Goal: Task Accomplishment & Management: Manage account settings

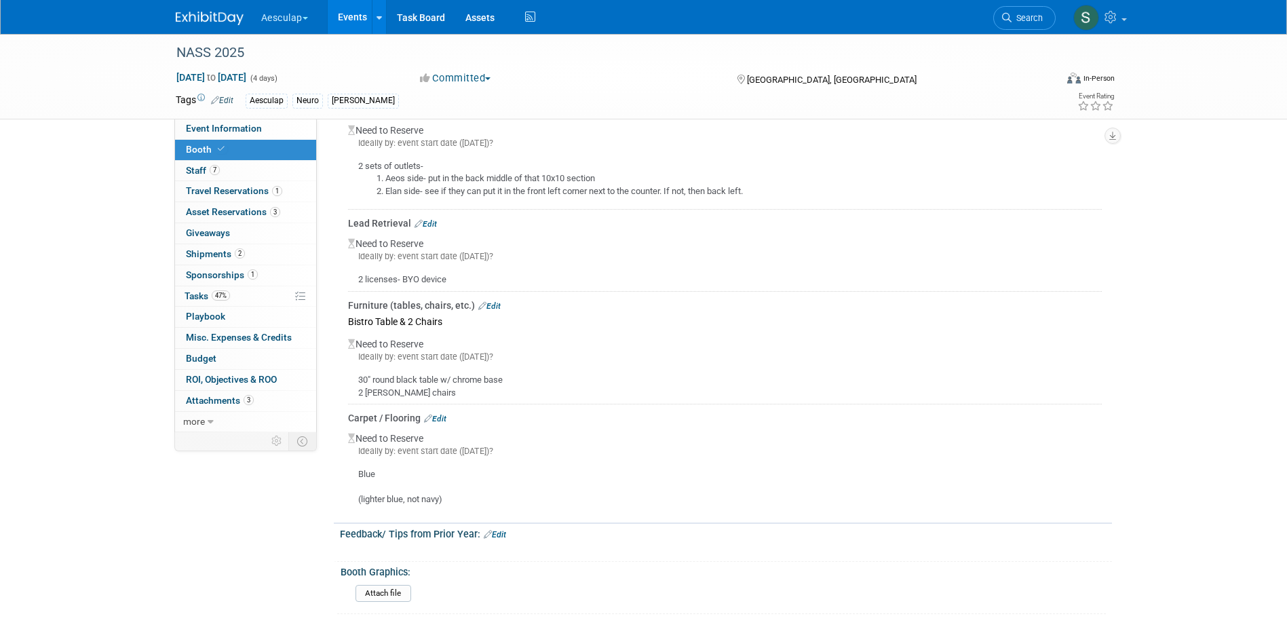
click at [356, 17] on link "Events" at bounding box center [353, 17] width 50 height 34
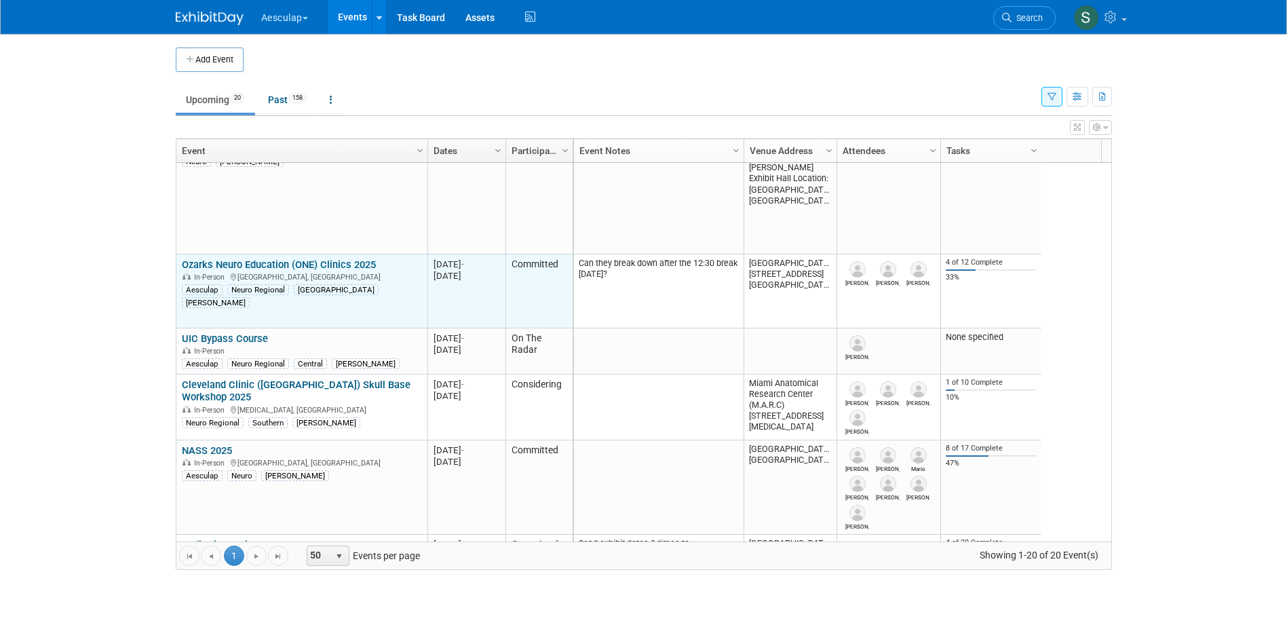
scroll to position [489, 0]
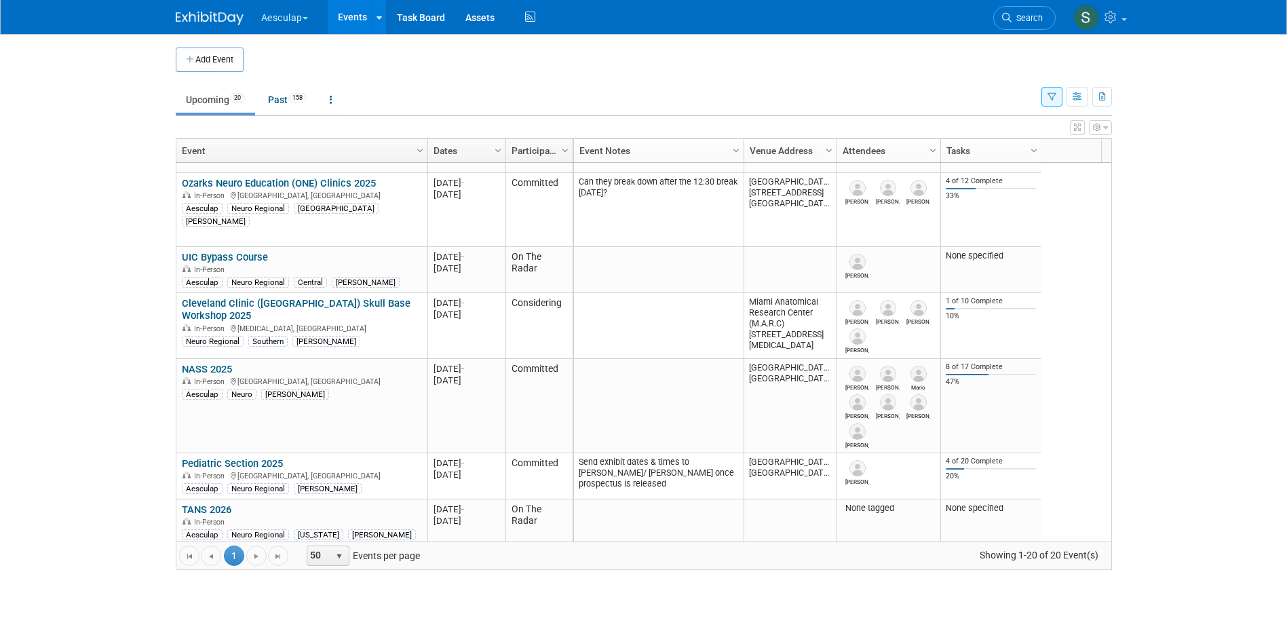
click at [1049, 93] on icon "button" at bounding box center [1052, 97] width 9 height 9
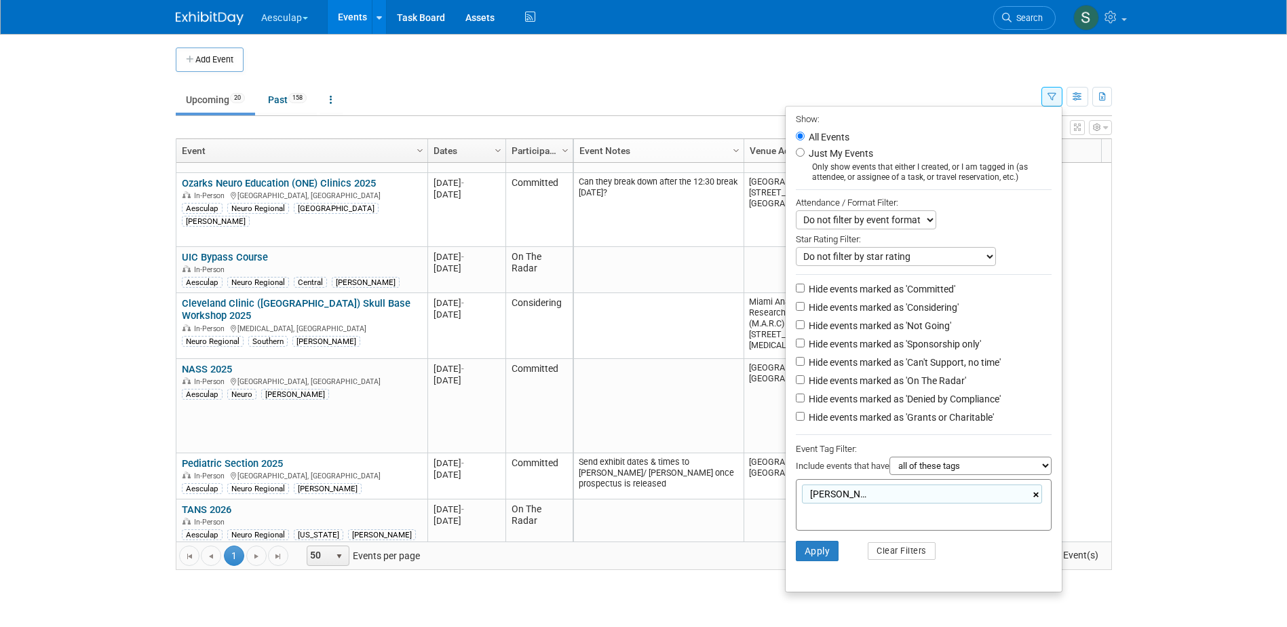
click at [1035, 500] on link "×" at bounding box center [1037, 495] width 9 height 16
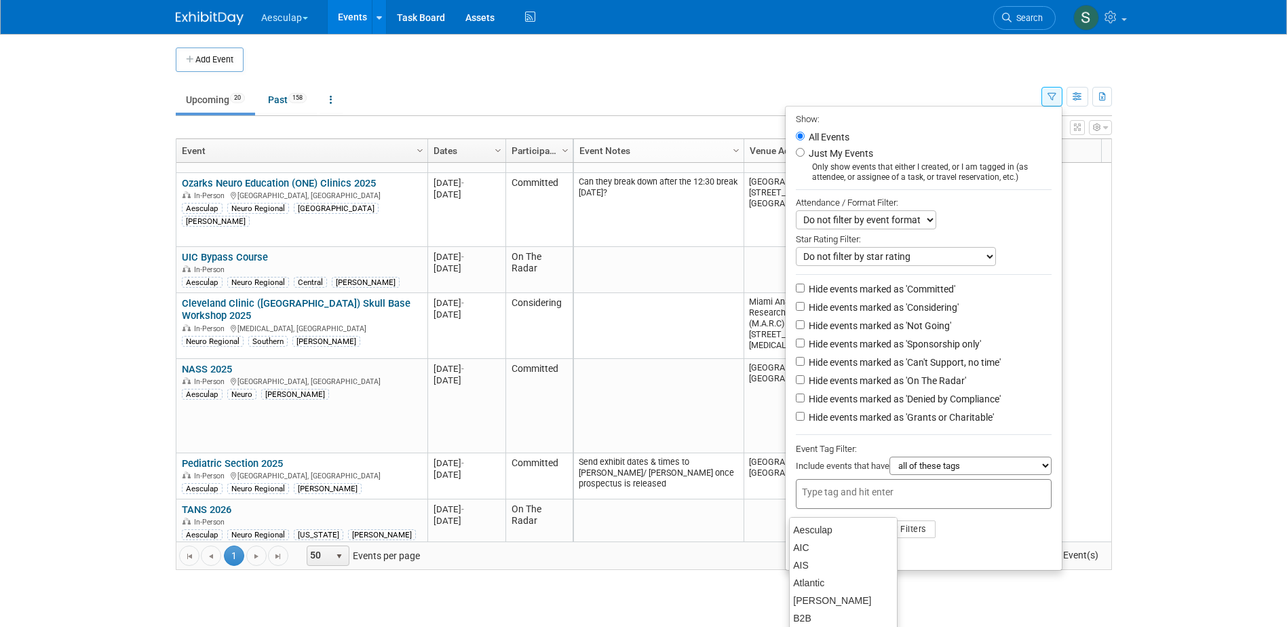
click at [1029, 571] on ul "Show: All Events Just My Events Only show events that either I created, or I am…" at bounding box center [924, 338] width 278 height 465
click at [796, 328] on input "Hide events marked as 'Not Going'" at bounding box center [800, 324] width 9 height 9
checkbox input "true"
click at [797, 347] on input "Hide events marked as 'Sponsorship only'" at bounding box center [800, 343] width 9 height 9
checkbox input "true"
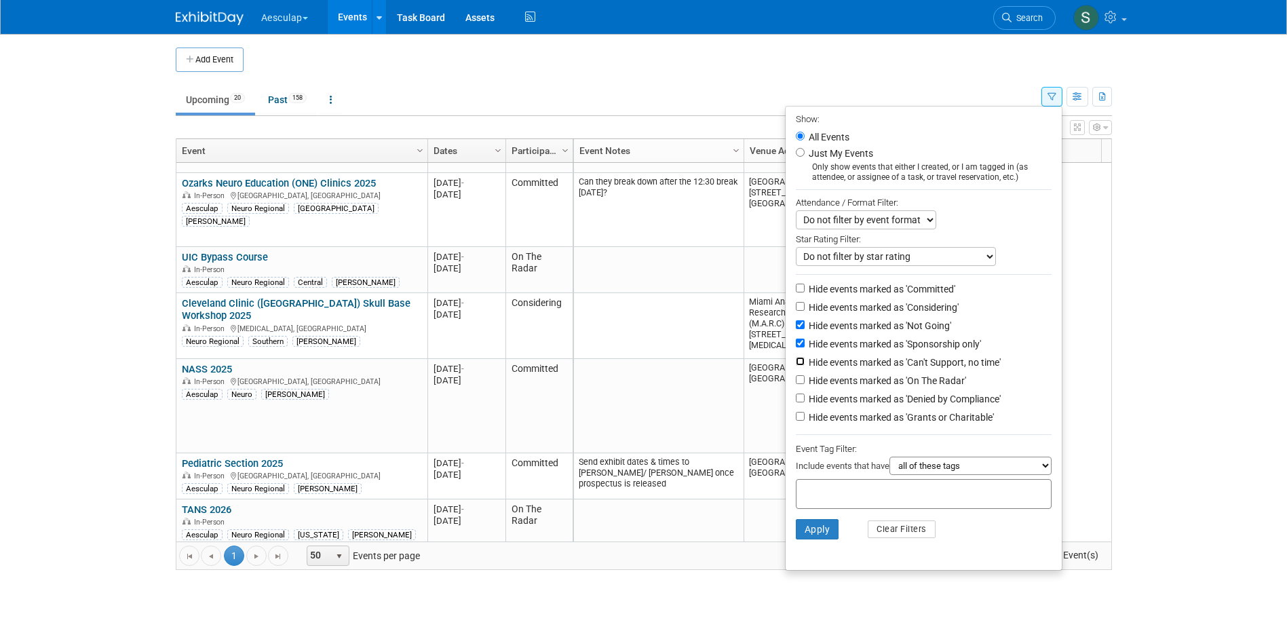
click at [797, 366] on input "Hide events marked as 'Can't Support, no time'" at bounding box center [800, 361] width 9 height 9
checkbox input "true"
click at [796, 402] on input "Hide events marked as 'Denied by Compliance'" at bounding box center [800, 398] width 9 height 9
checkbox input "true"
click at [812, 536] on button "Apply" at bounding box center [817, 529] width 43 height 20
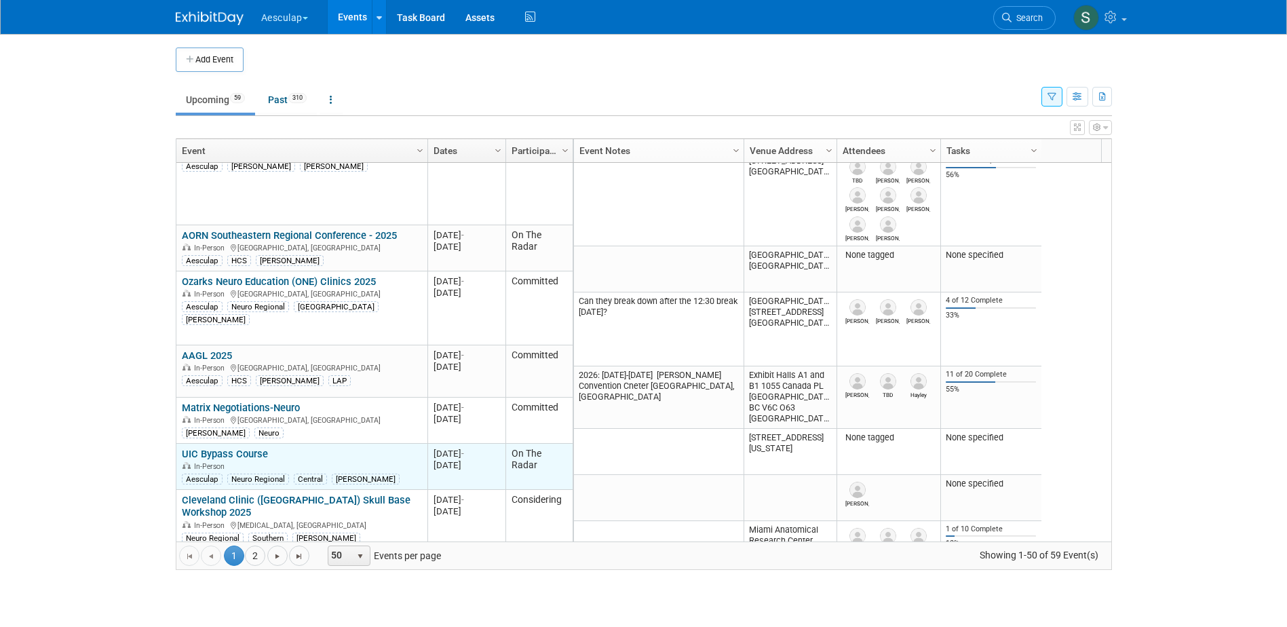
scroll to position [2117, 0]
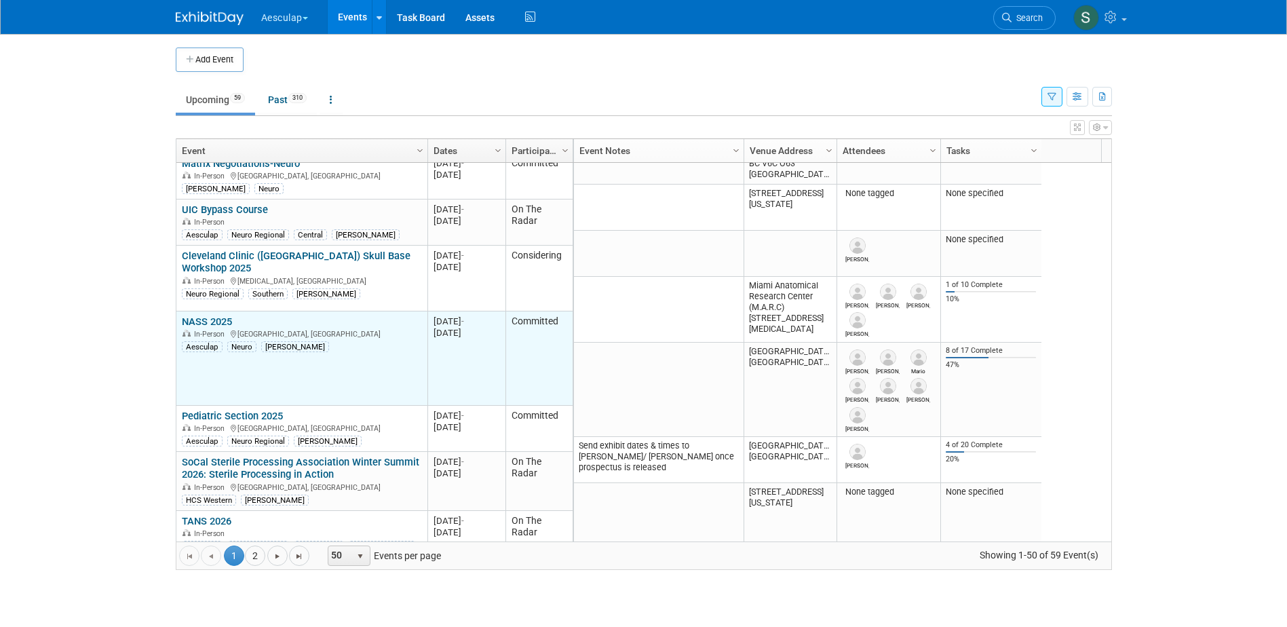
click at [204, 324] on link "NASS 2025" at bounding box center [207, 322] width 50 height 12
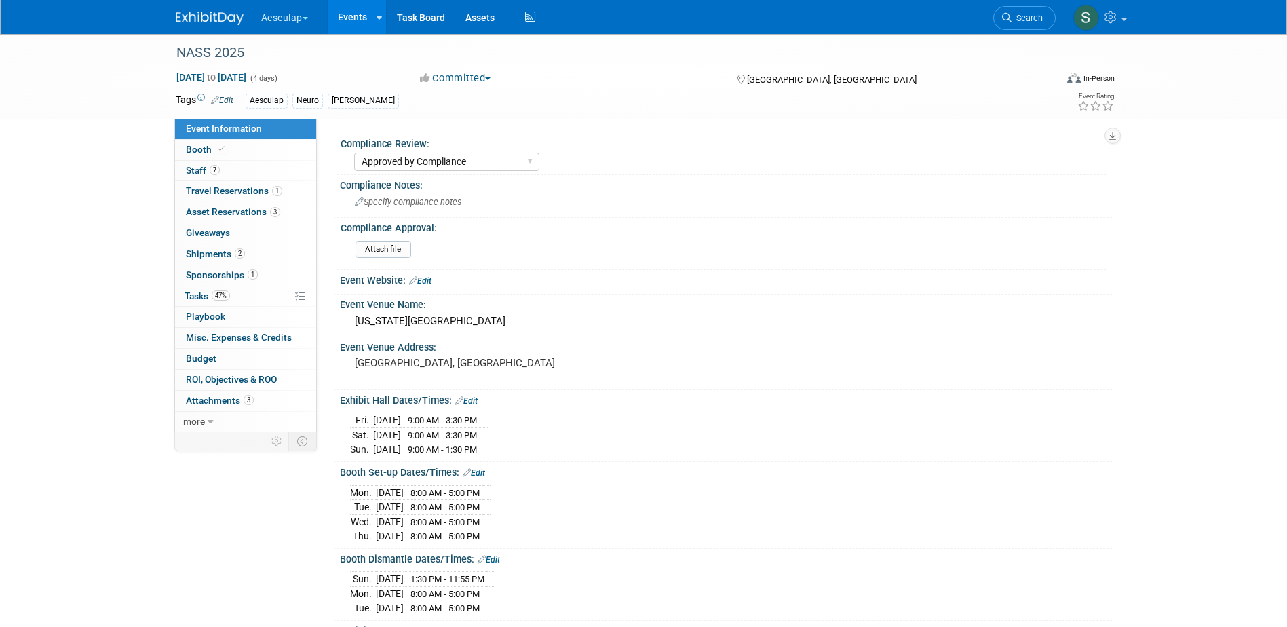
select select "Approved by Compliance"
select select "Neuro"
click at [198, 153] on span "Booth" at bounding box center [206, 149] width 41 height 11
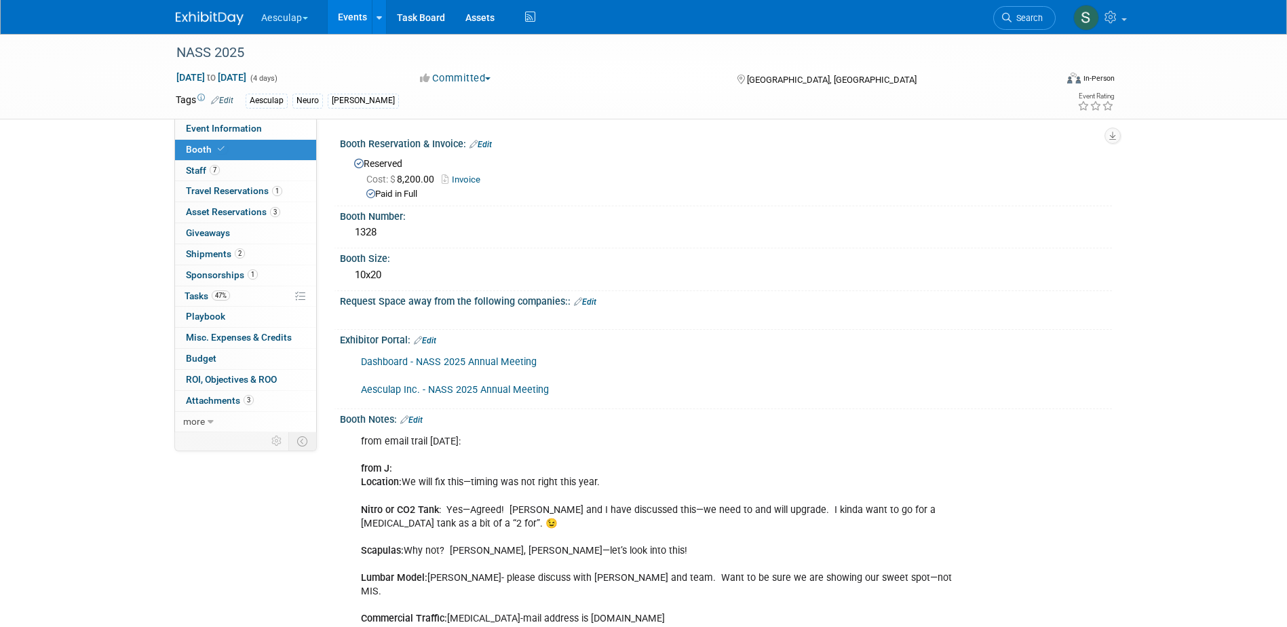
click at [431, 339] on link "Edit" at bounding box center [425, 341] width 22 height 10
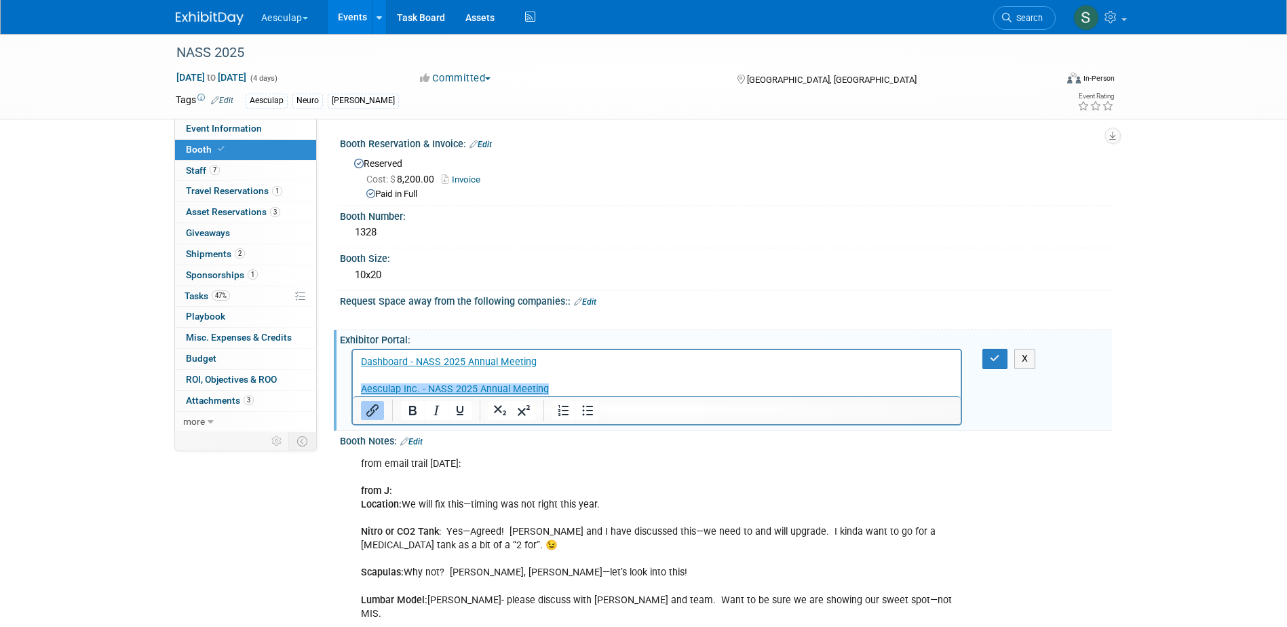
click at [655, 390] on p "Dashboard - NASS 2025 Annual Meeting Aesculap Inc. - NASS 2025 Annual Meeting﻿" at bounding box center [656, 376] width 593 height 41
click at [656, 387] on p "Dashboard - NASS 2025 Annual Meeting Aesculap Inc. - NASS 2025 Annual Meeting﻿" at bounding box center [656, 376] width 593 height 41
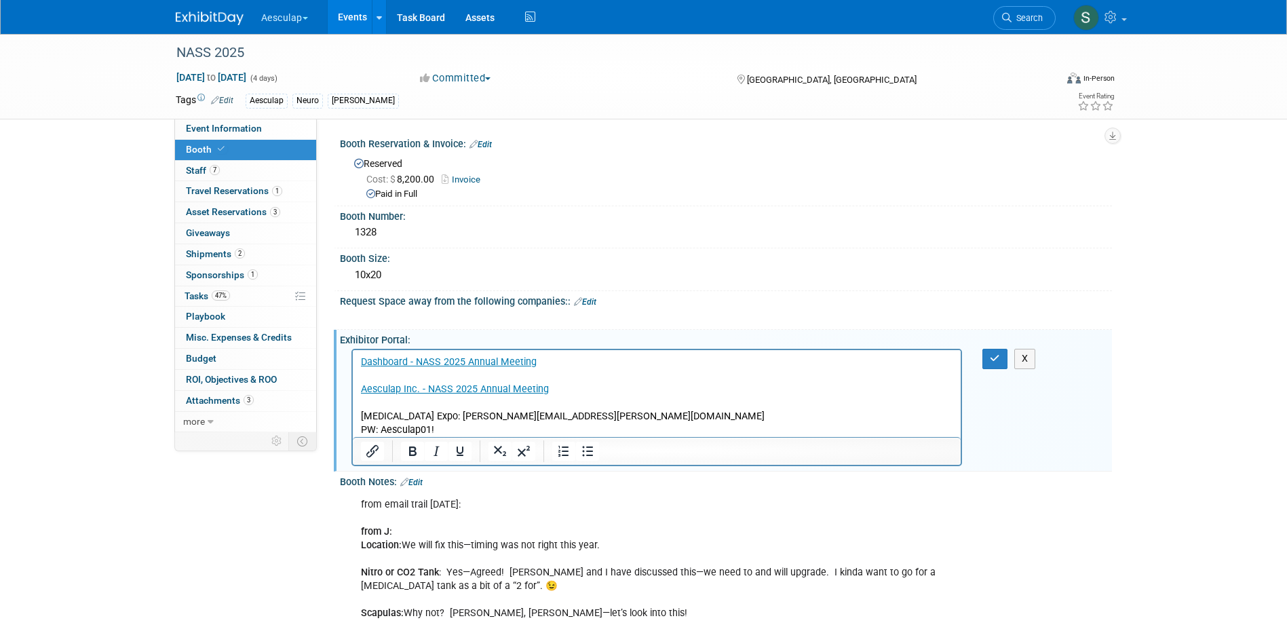
click at [403, 419] on p "T3 Expo: Sara.Hurson@aesculapusa.com" at bounding box center [656, 417] width 593 height 14
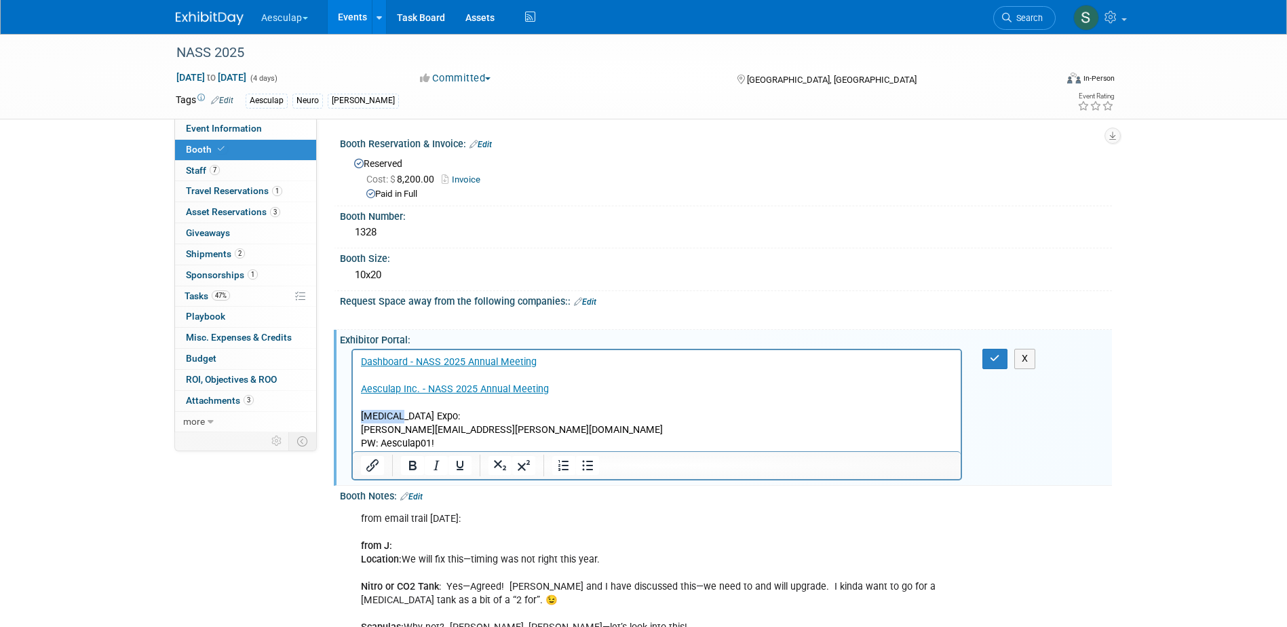
drag, startPoint x: 396, startPoint y: 415, endPoint x: 359, endPoint y: 420, distance: 37.0
click at [360, 420] on body "Dashboard - NASS 2025 Annual Meeting Aesculap Inc. - NASS 2025 Annual Meeting T…" at bounding box center [657, 404] width 594 height 96
click at [411, 460] on icon "Bold" at bounding box center [412, 465] width 16 height 16
drag, startPoint x: 453, startPoint y: 459, endPoint x: 472, endPoint y: 480, distance: 28.8
click at [456, 462] on icon "Underline" at bounding box center [460, 465] width 16 height 16
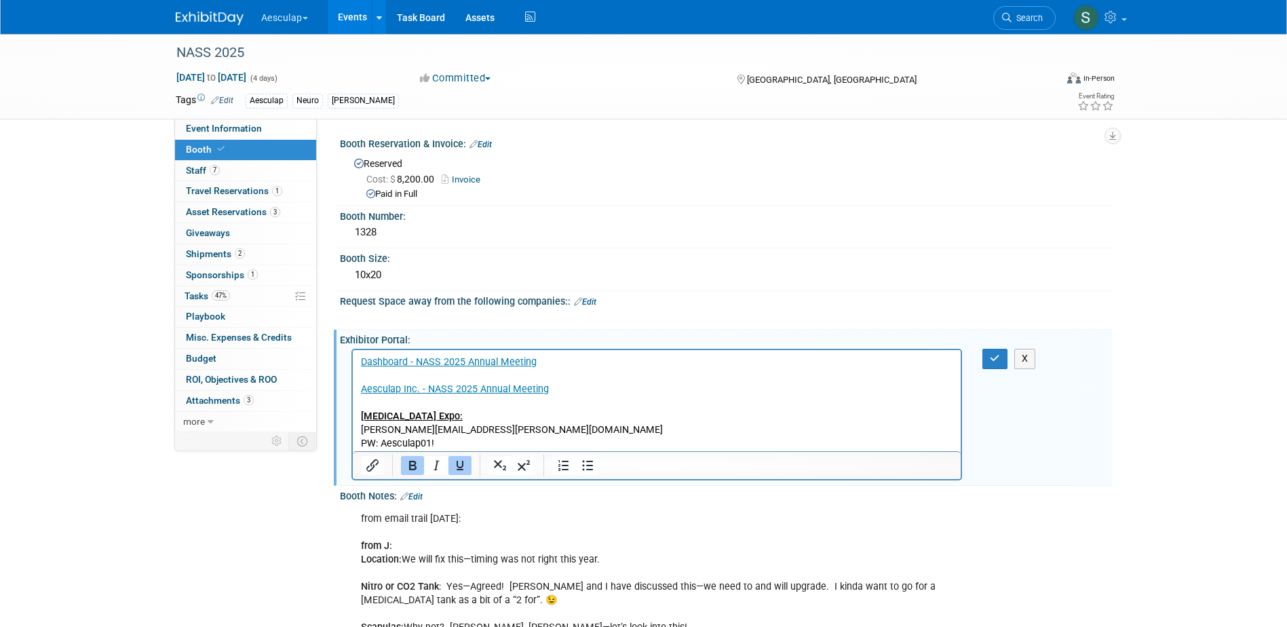
click at [423, 416] on p "[MEDICAL_DATA] Expo:" at bounding box center [656, 417] width 593 height 14
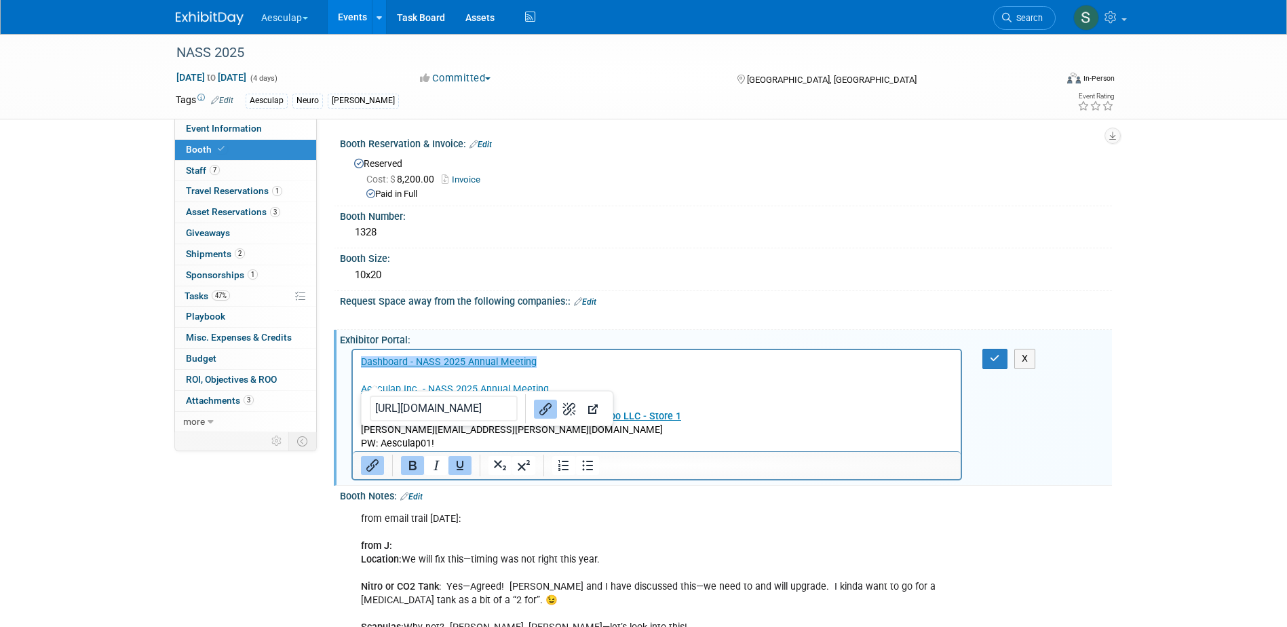
click at [657, 414] on p "T3 Expo: NASS 2025 - T3 Expo LLC - Store 1" at bounding box center [656, 417] width 593 height 14
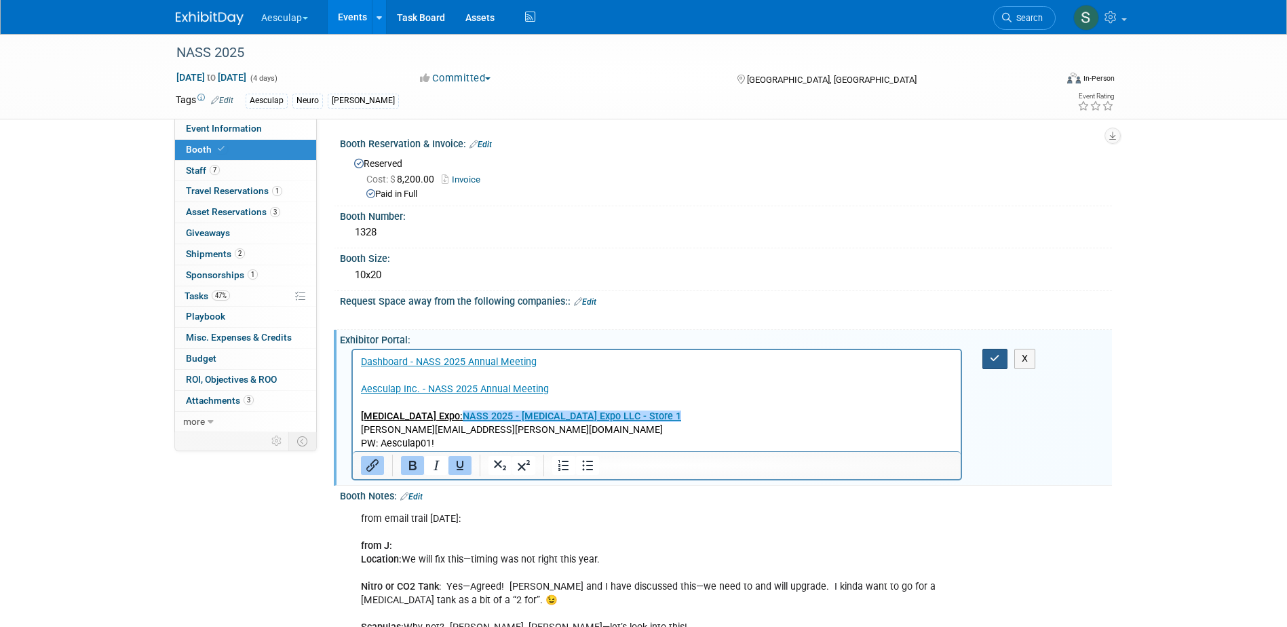
click at [993, 358] on icon "button" at bounding box center [995, 359] width 10 height 10
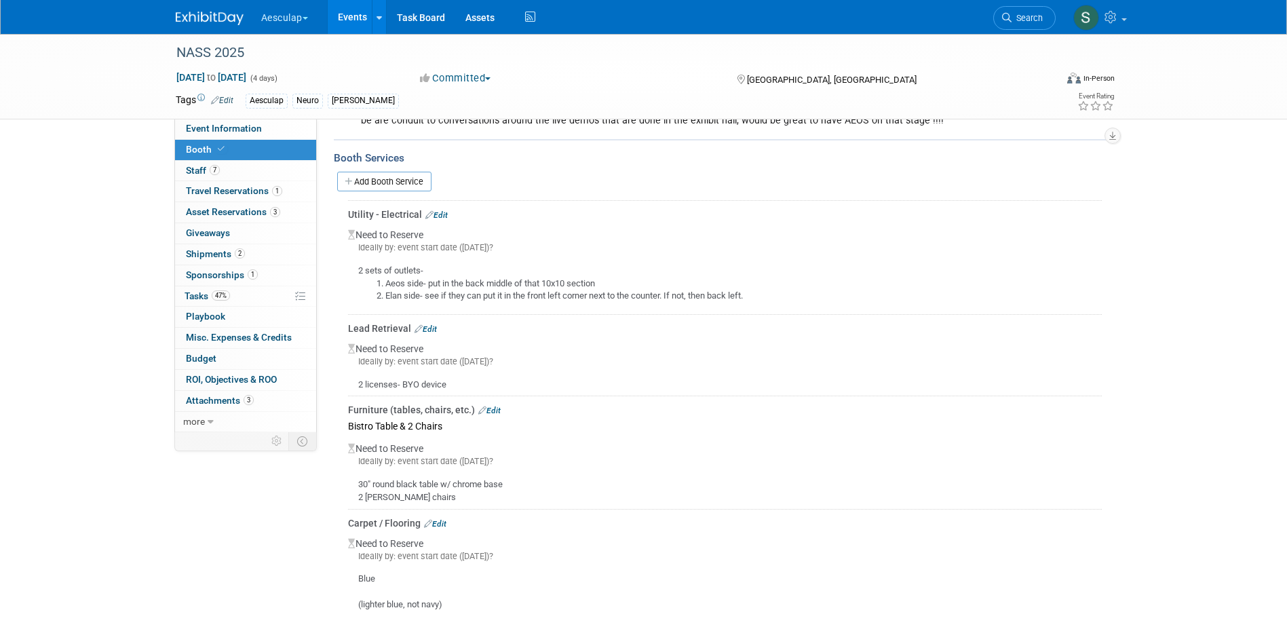
scroll to position [1154, 0]
click at [491, 404] on link "Edit" at bounding box center [489, 409] width 22 height 10
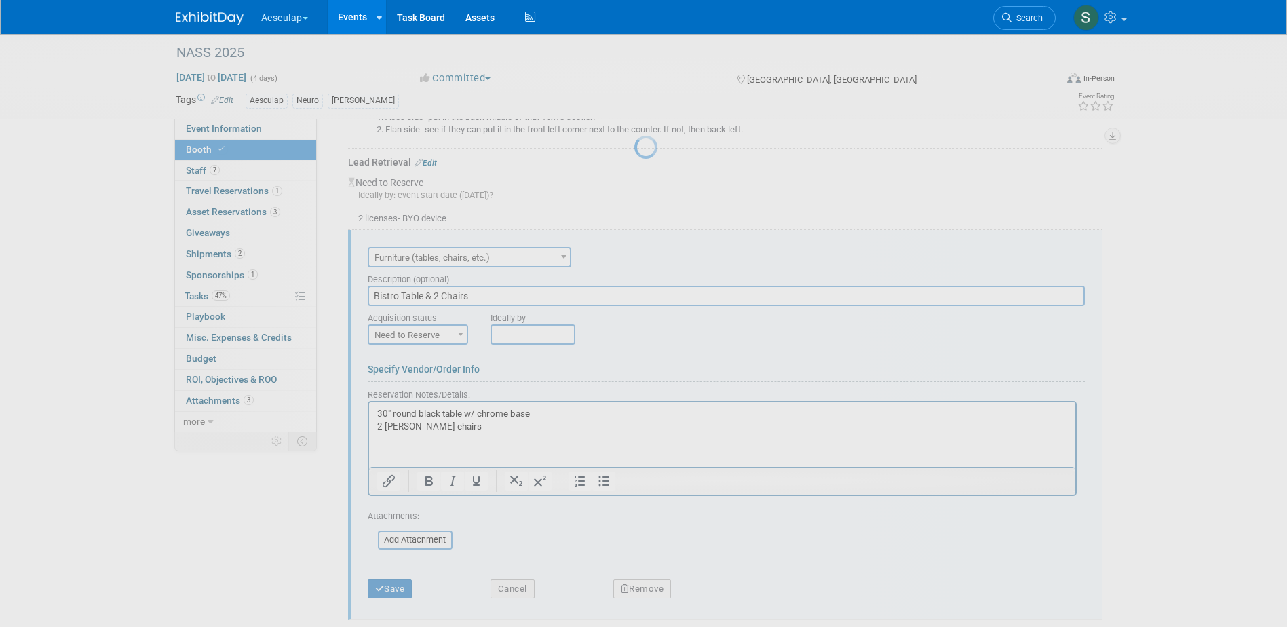
scroll to position [1380, 0]
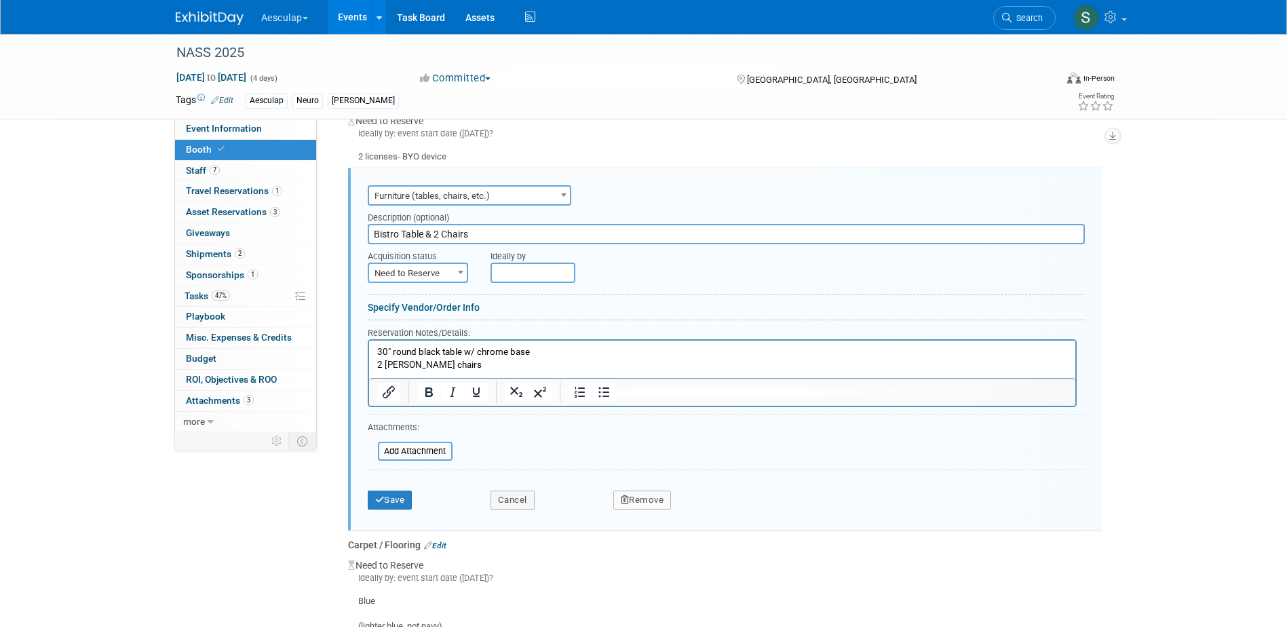
click at [444, 264] on span "Need to Reserve" at bounding box center [418, 273] width 98 height 19
select select "2"
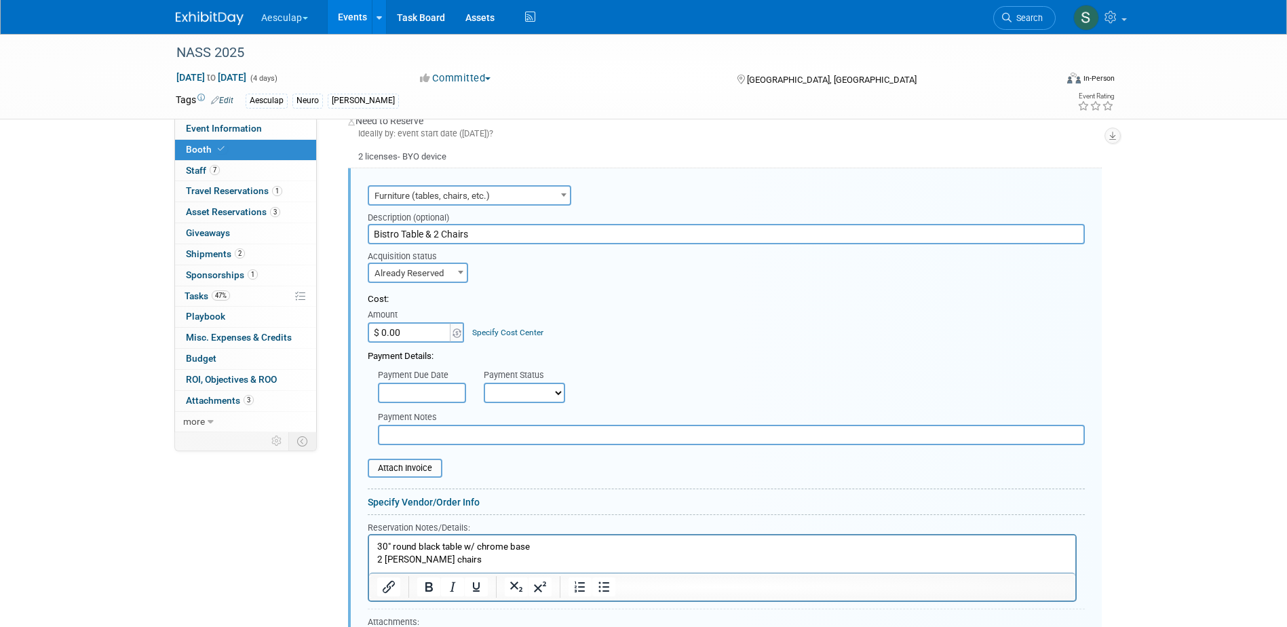
click at [508, 383] on select "Not Paid Yet Partially Paid Paid in Full" at bounding box center [524, 393] width 81 height 20
select select "1"
click at [484, 383] on select "Not Paid Yet Partially Paid Paid in Full" at bounding box center [524, 393] width 81 height 20
click at [404, 322] on input "$ 0.00" at bounding box center [410, 332] width 85 height 20
click at [424, 322] on input "$ 0.00" at bounding box center [410, 332] width 85 height 20
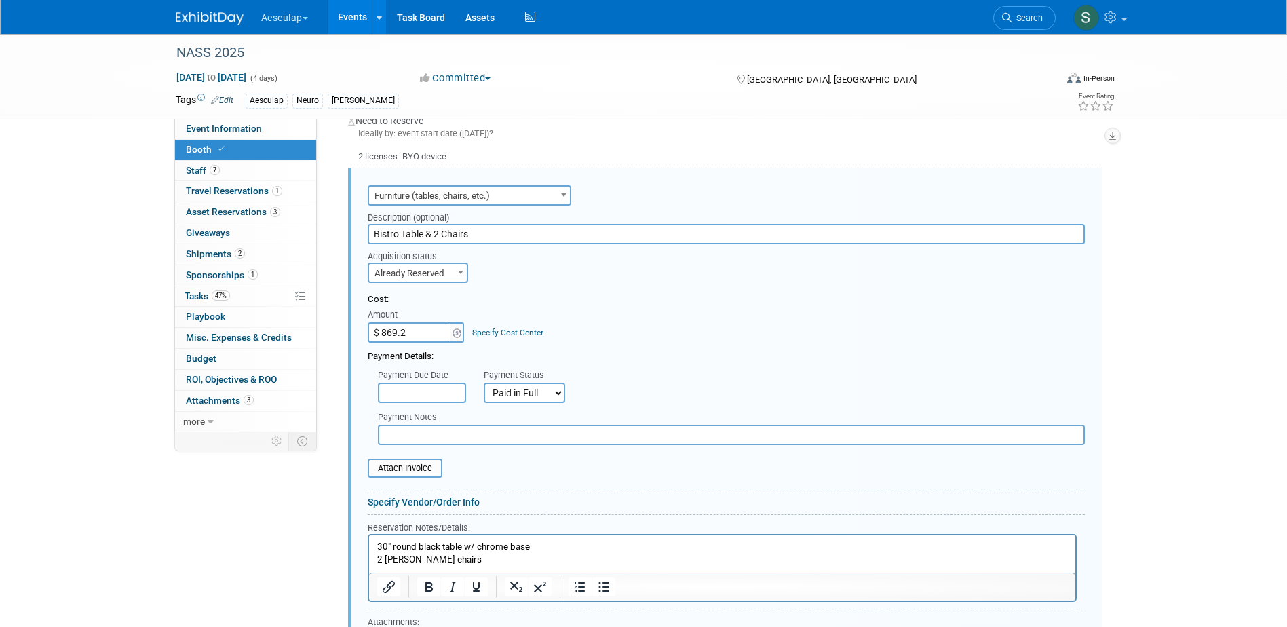
type input "$ 869.20"
click at [497, 328] on link "Specify Cost Center" at bounding box center [507, 333] width 71 height 10
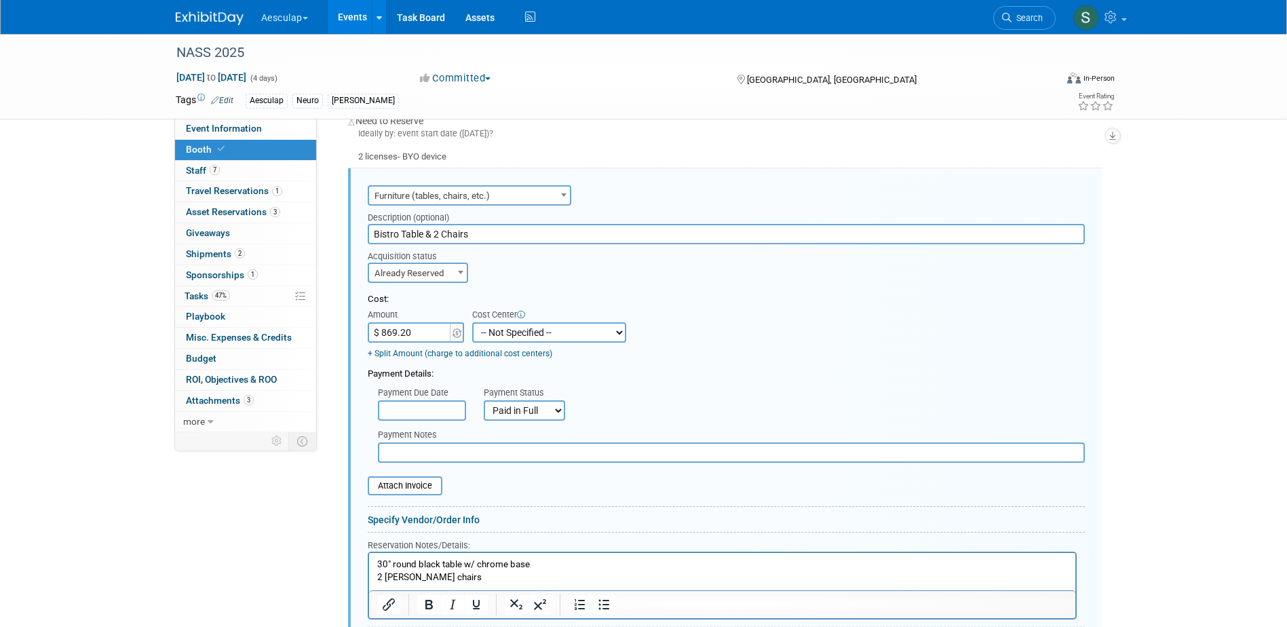
click at [555, 324] on select "-- Not Specified -- AAG B2B: 102736100 AIS - Ortho AIS -Spine Atlantic Neuro [P…" at bounding box center [549, 332] width 154 height 20
select select "18966029"
click at [472, 322] on select "-- Not Specified -- AAG B2B: 102736100 AIS - Ortho AIS -Spine Atlantic Neuro [P…" at bounding box center [549, 332] width 154 height 20
drag, startPoint x: 419, startPoint y: 441, endPoint x: 412, endPoint y: 442, distance: 6.8
click at [418, 442] on input "text" at bounding box center [731, 452] width 707 height 20
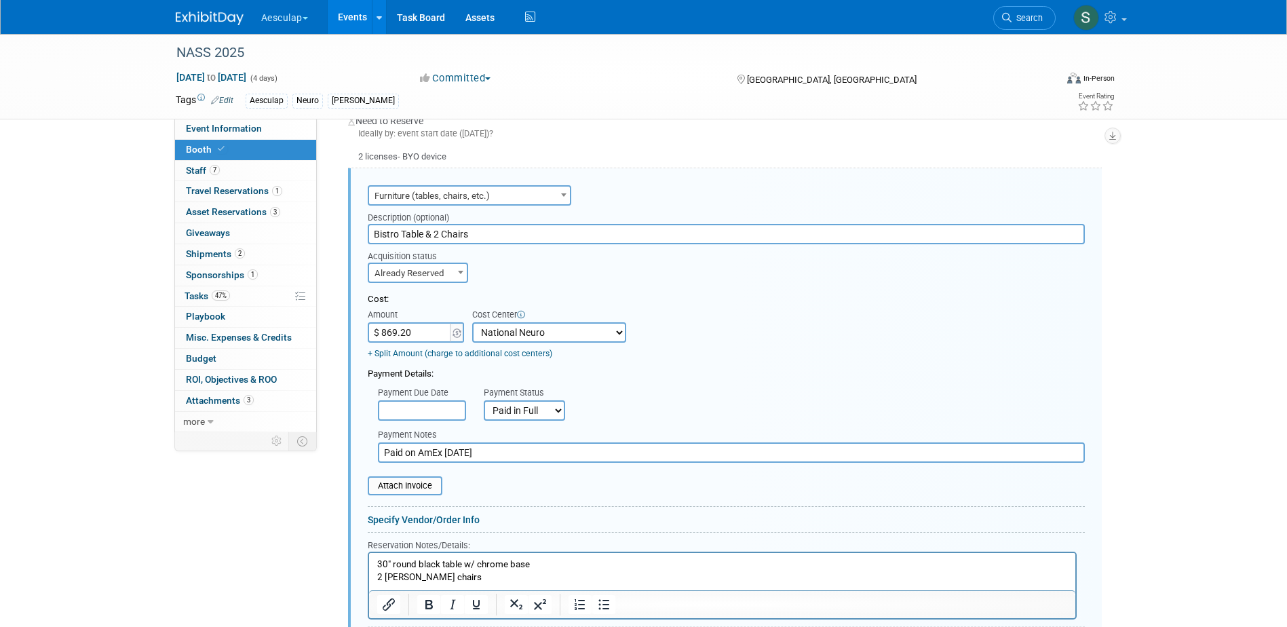
type input "Paid on AmEx 8/28/25"
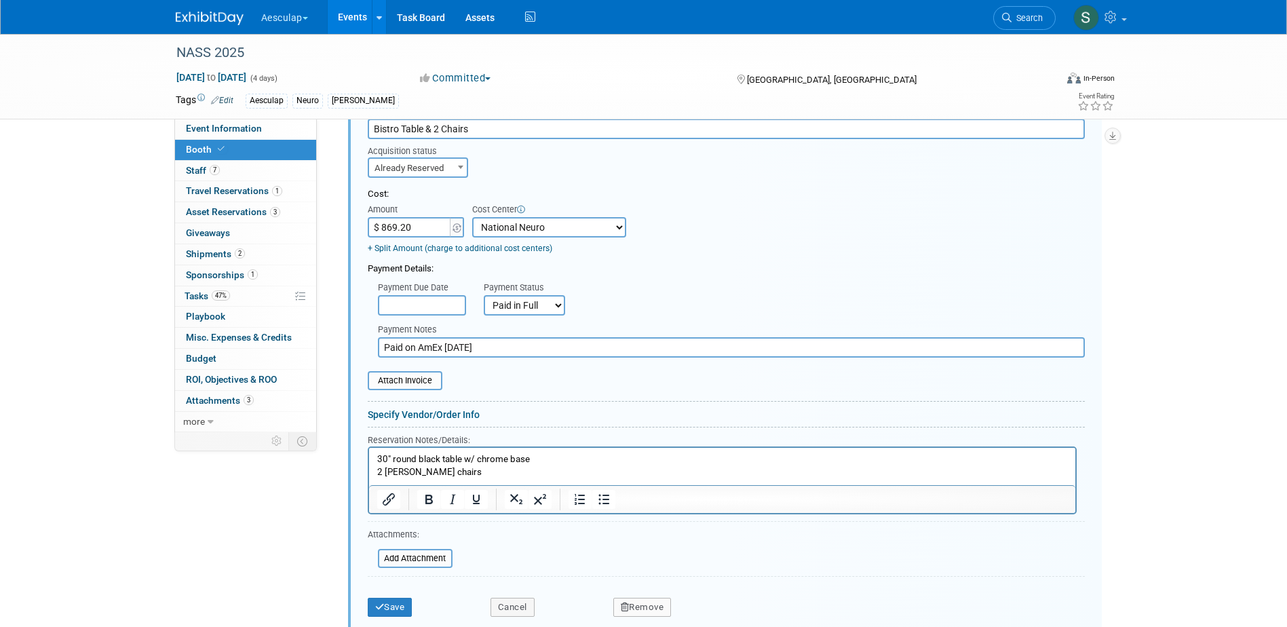
scroll to position [1516, 0]
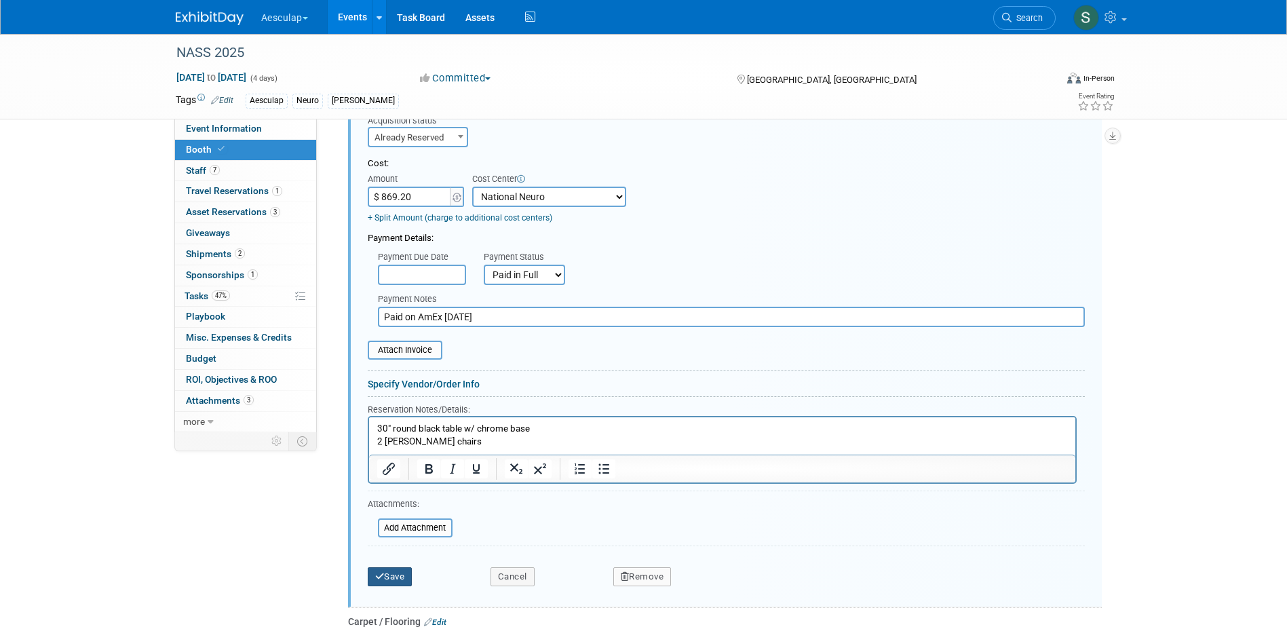
click at [390, 567] on button "Save" at bounding box center [390, 576] width 45 height 19
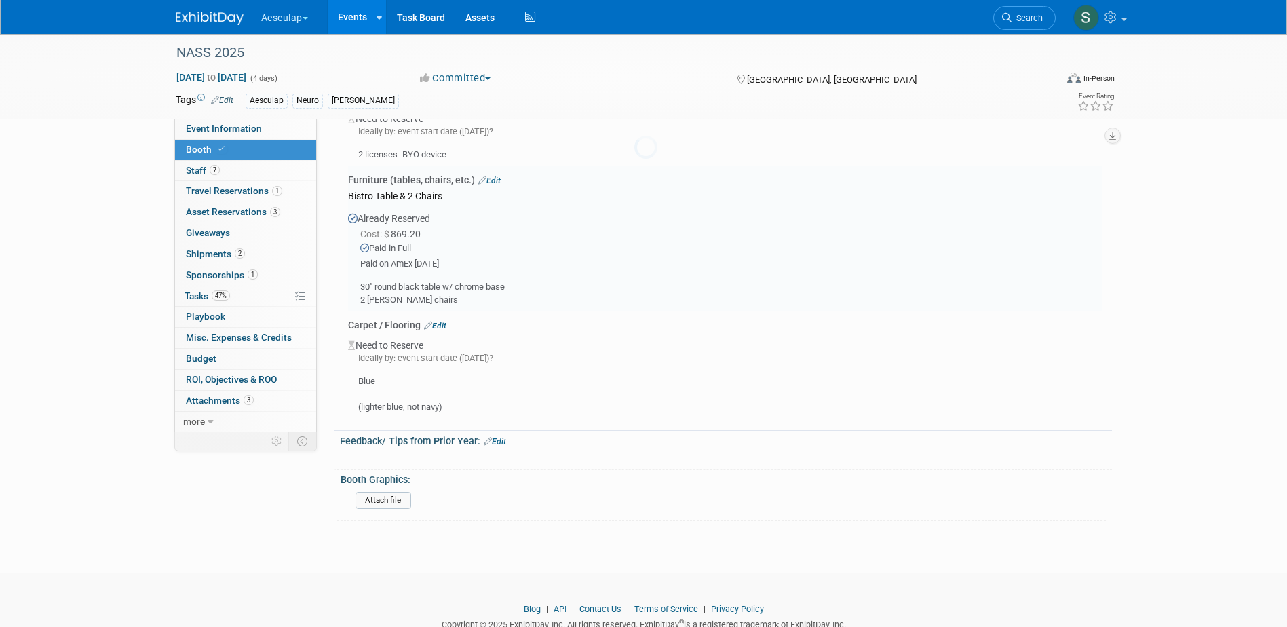
scroll to position [1380, 0]
click at [444, 323] on link "Edit" at bounding box center [435, 328] width 22 height 10
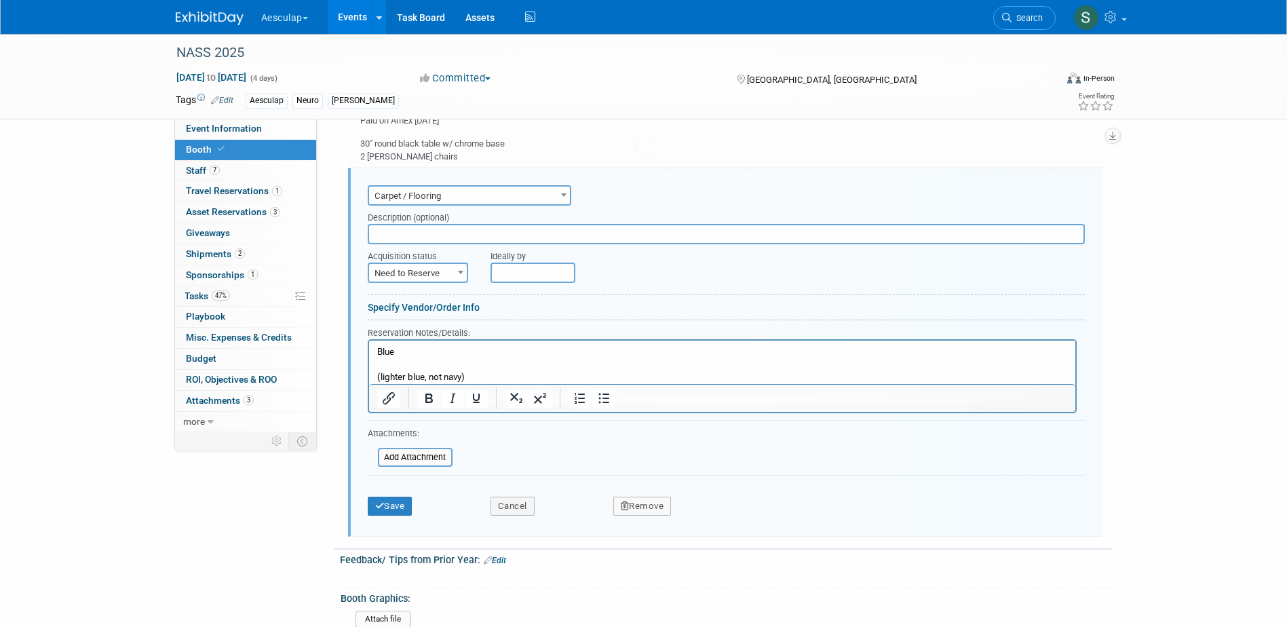
scroll to position [0, 0]
drag, startPoint x: 412, startPoint y: 260, endPoint x: 413, endPoint y: 271, distance: 10.9
click at [412, 264] on span "Need to Reserve" at bounding box center [418, 273] width 98 height 19
select select "2"
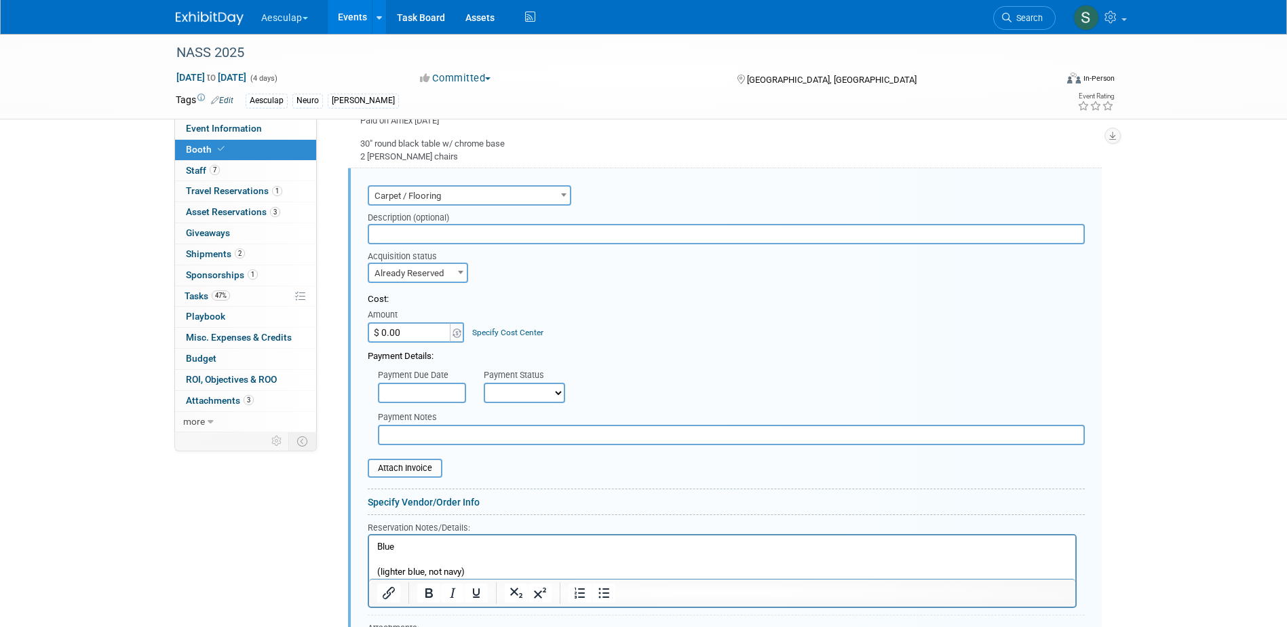
click at [424, 425] on input "text" at bounding box center [731, 435] width 707 height 20
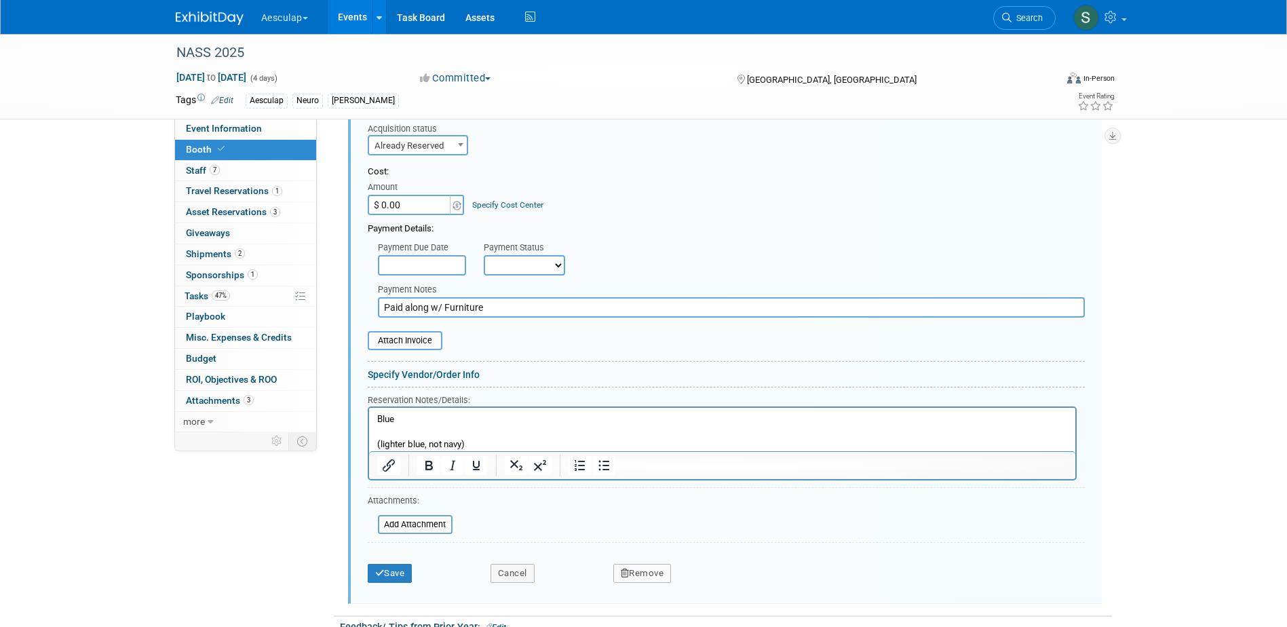
scroll to position [1661, 0]
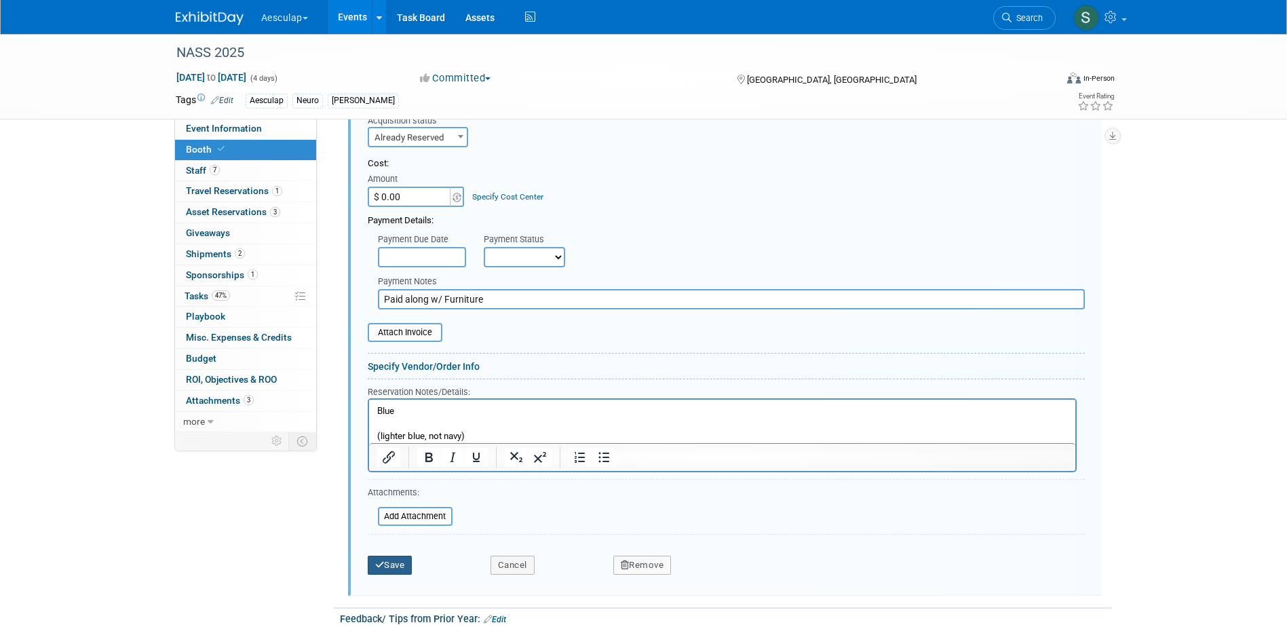
type input "Paid along w/ Furniture"
drag, startPoint x: 395, startPoint y: 549, endPoint x: 412, endPoint y: 548, distance: 17.0
click at [400, 556] on button "Save" at bounding box center [390, 565] width 45 height 19
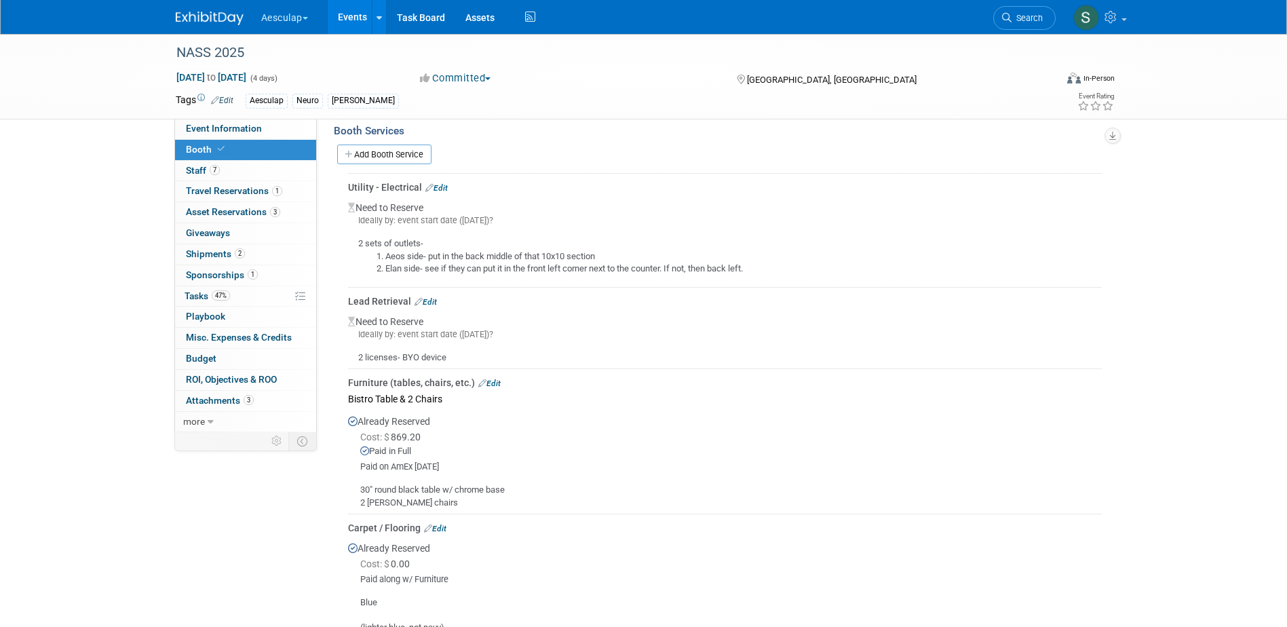
scroll to position [1156, 0]
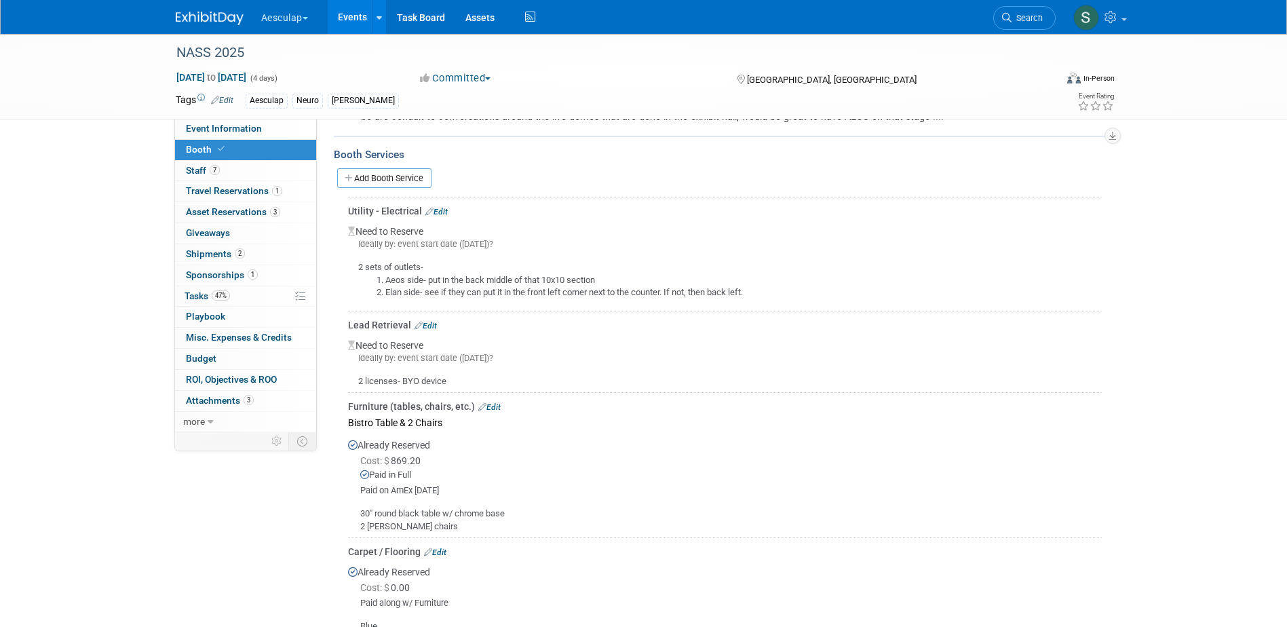
click at [493, 402] on link "Edit" at bounding box center [489, 407] width 22 height 10
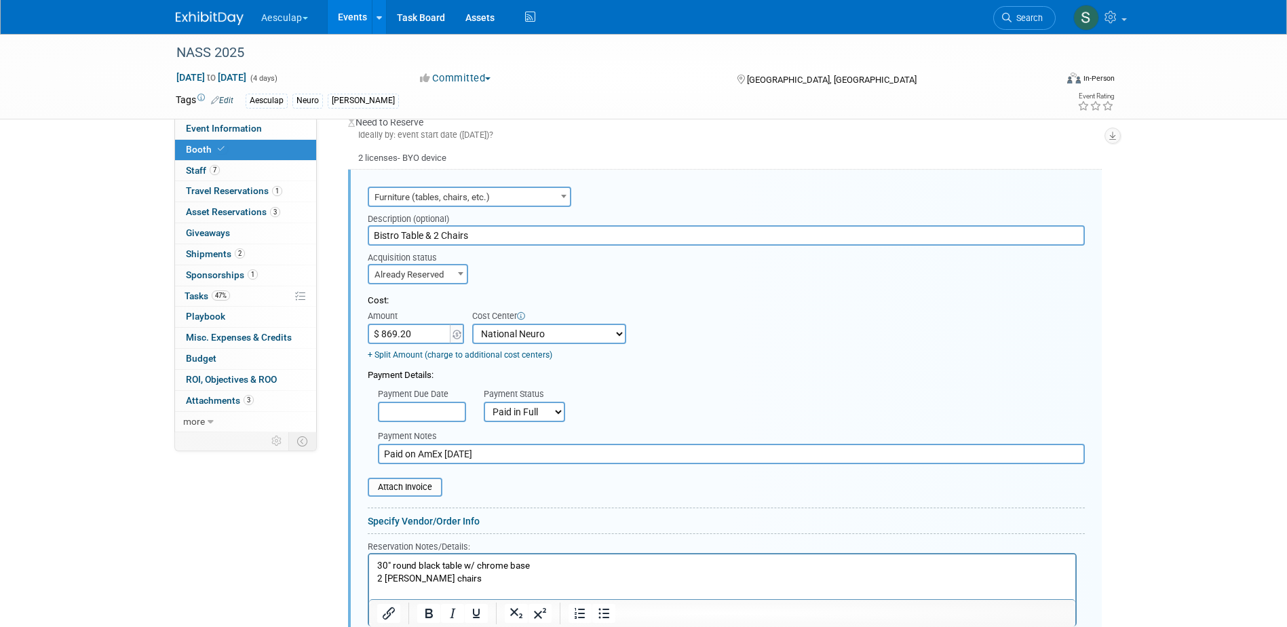
scroll to position [1380, 0]
type input "$"
type input "$ 0.00"
click at [544, 400] on select "Not Paid Yet Partially Paid Paid in Full" at bounding box center [524, 410] width 81 height 20
select select "0"
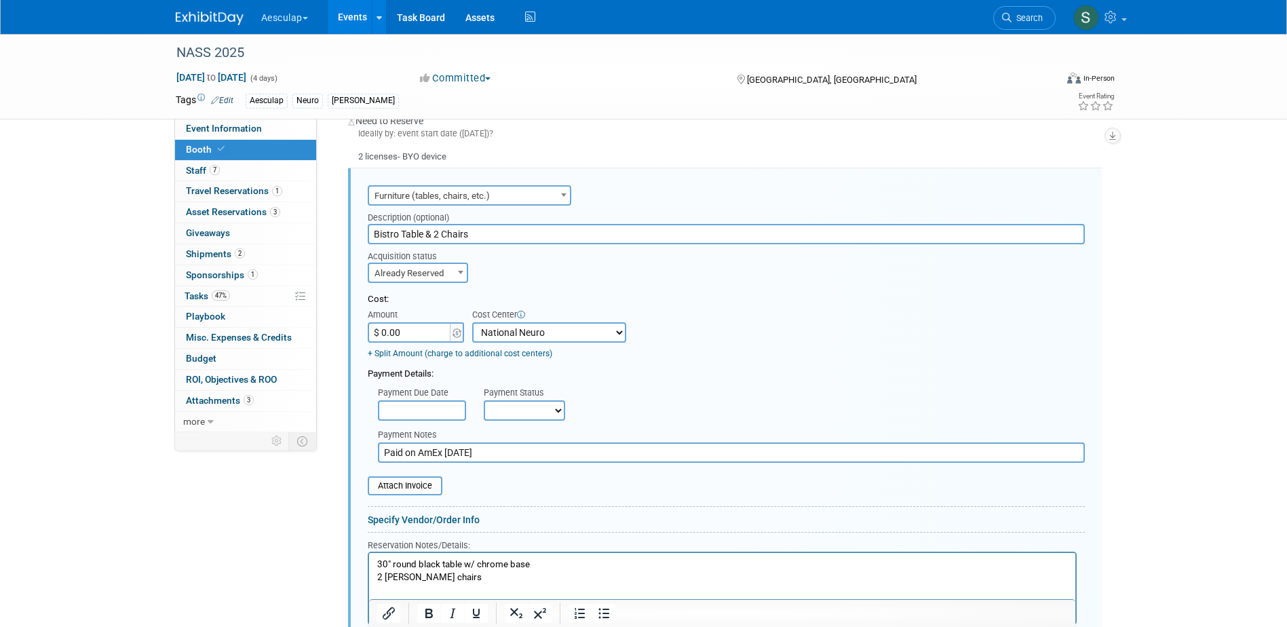
click at [484, 400] on select "Not Paid Yet Partially Paid Paid in Full" at bounding box center [524, 410] width 81 height 20
drag, startPoint x: 491, startPoint y: 434, endPoint x: 317, endPoint y: 430, distance: 173.8
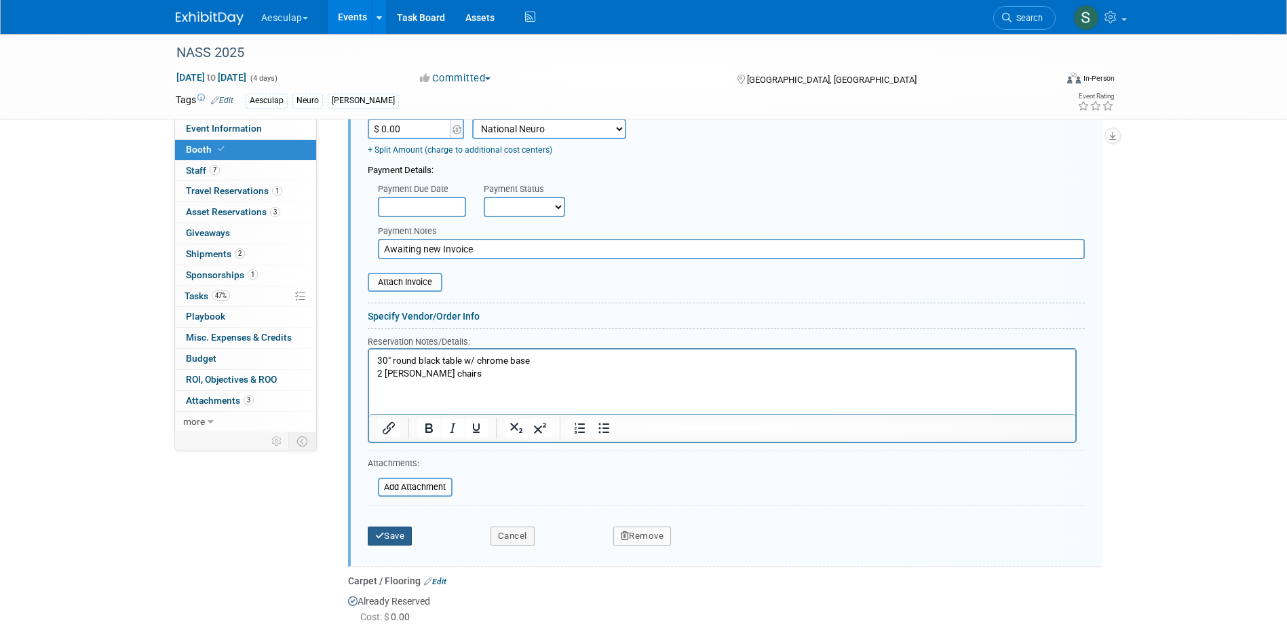
type input "Awaiting new Invoice"
click at [395, 527] on button "Save" at bounding box center [390, 536] width 45 height 19
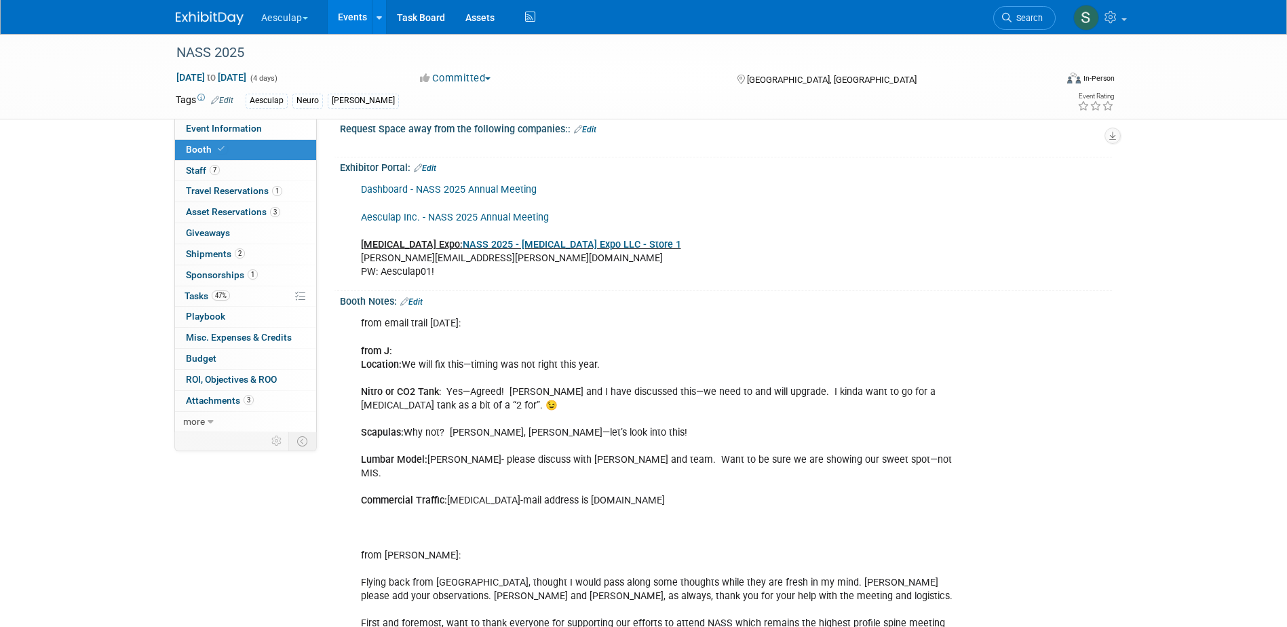
scroll to position [0, 0]
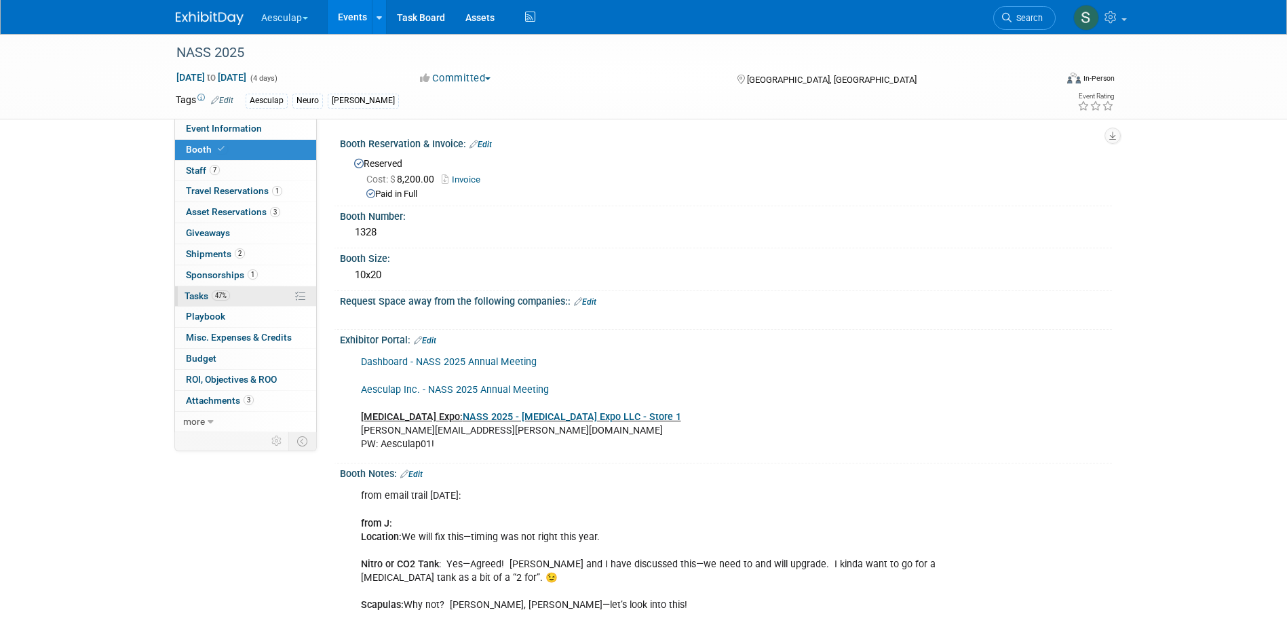
click at [191, 297] on span "Tasks 47%" at bounding box center [207, 295] width 45 height 11
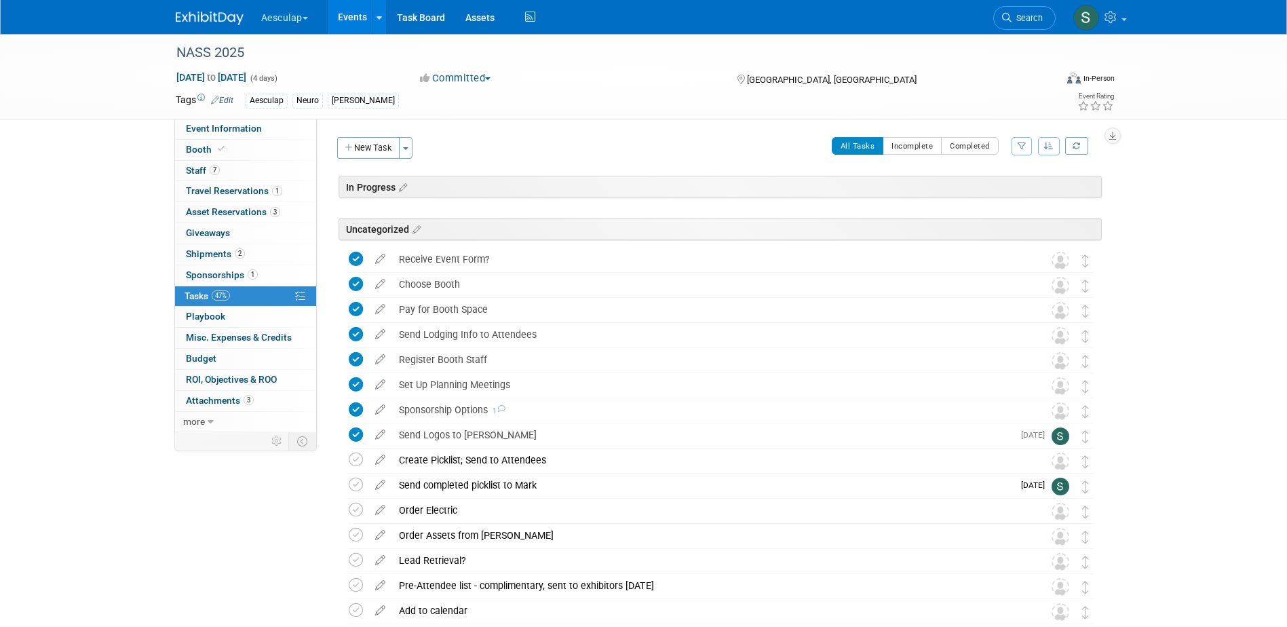
click at [375, 159] on div "New Task Toggle Dropdown Create a new task for this event Copy tasks from anoth…" at bounding box center [377, 153] width 86 height 32
click at [375, 155] on button "New Task" at bounding box center [368, 148] width 62 height 22
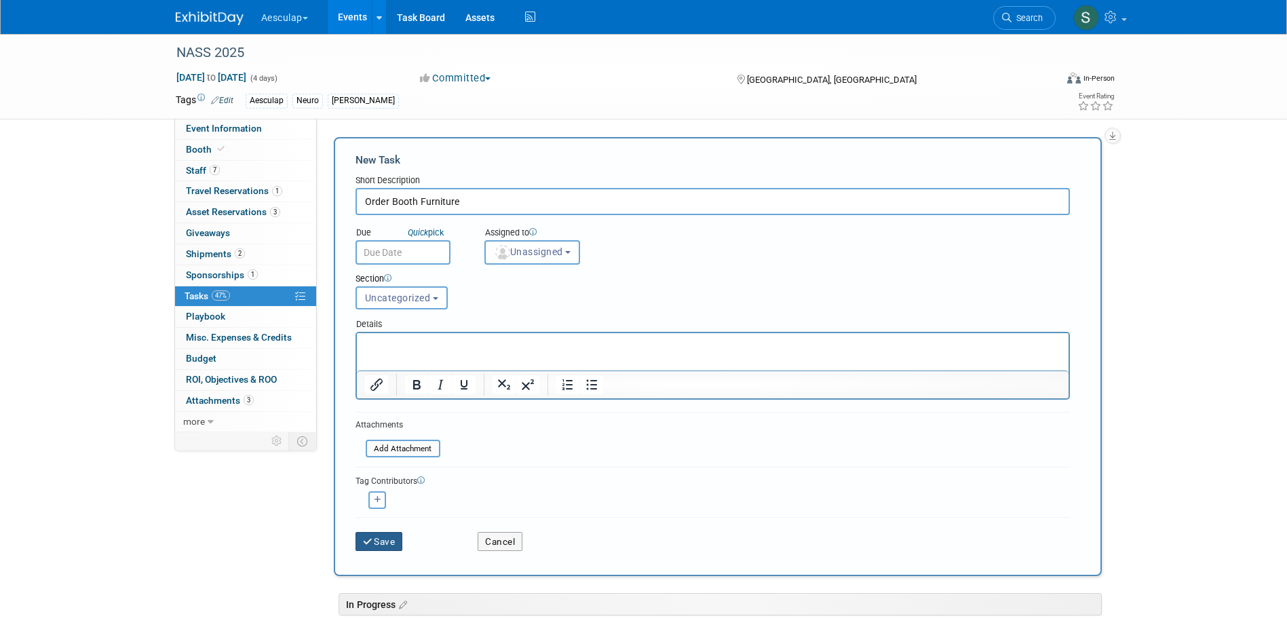
type input "Order Booth Furniture"
click at [372, 539] on icon "submit" at bounding box center [369, 542] width 12 height 10
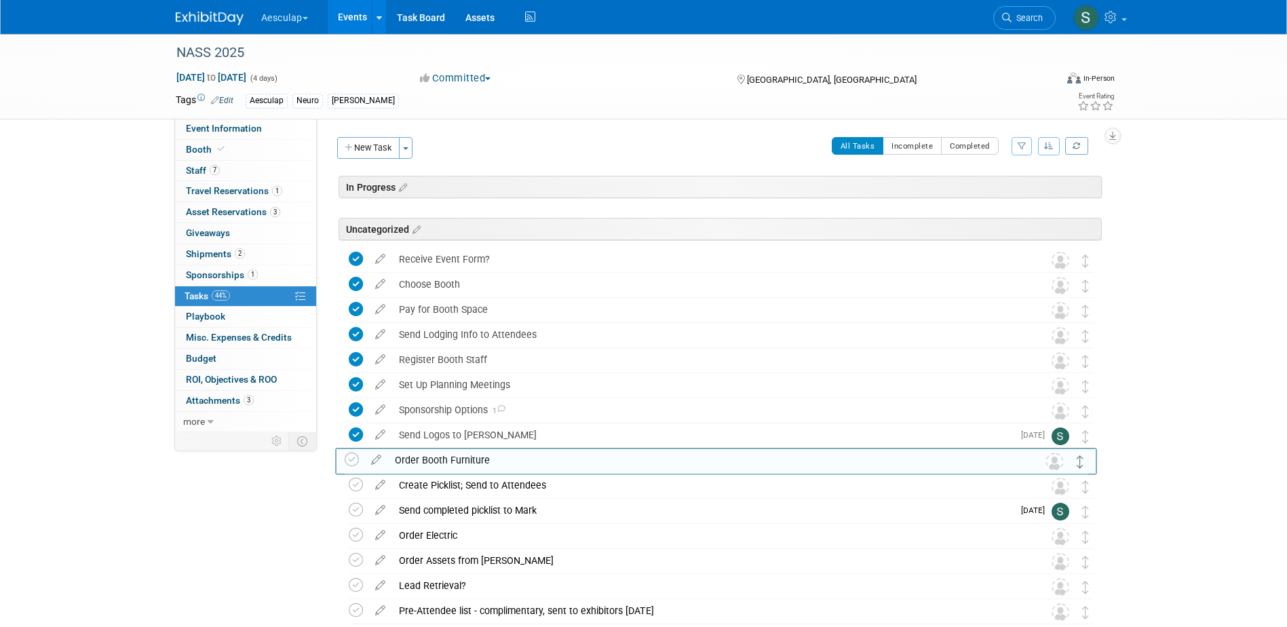
drag, startPoint x: 1085, startPoint y: 259, endPoint x: 1080, endPoint y: 459, distance: 200.2
click at [353, 459] on icon at bounding box center [356, 460] width 14 height 14
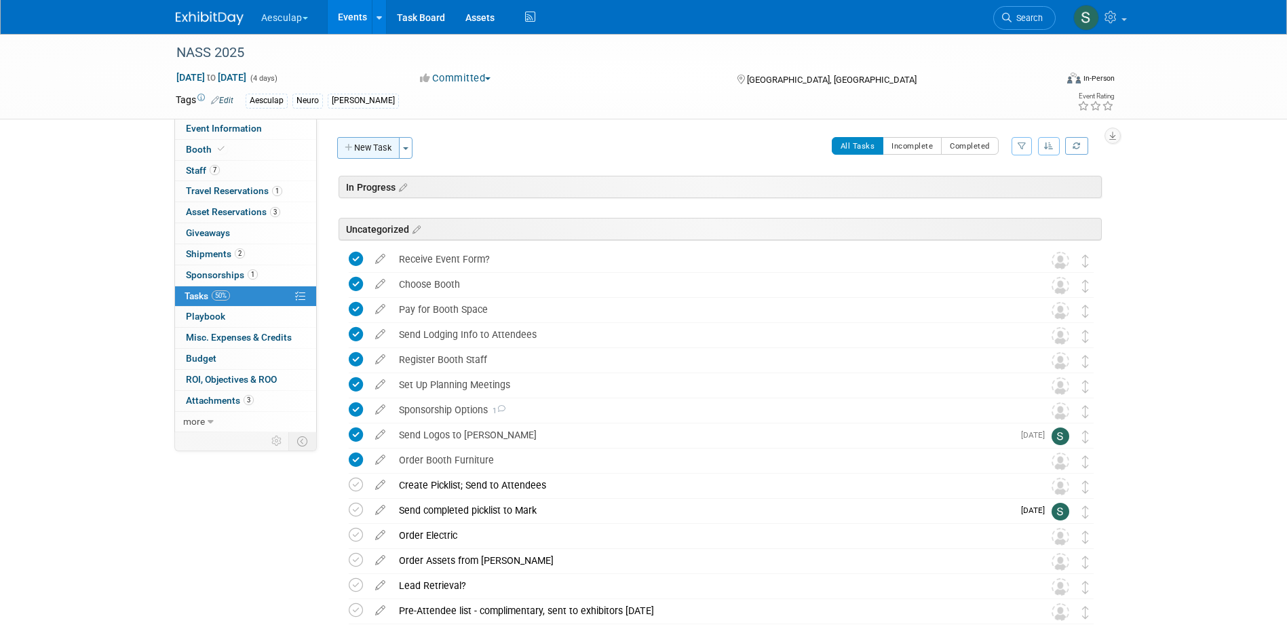
click at [368, 148] on button "New Task" at bounding box center [368, 148] width 62 height 22
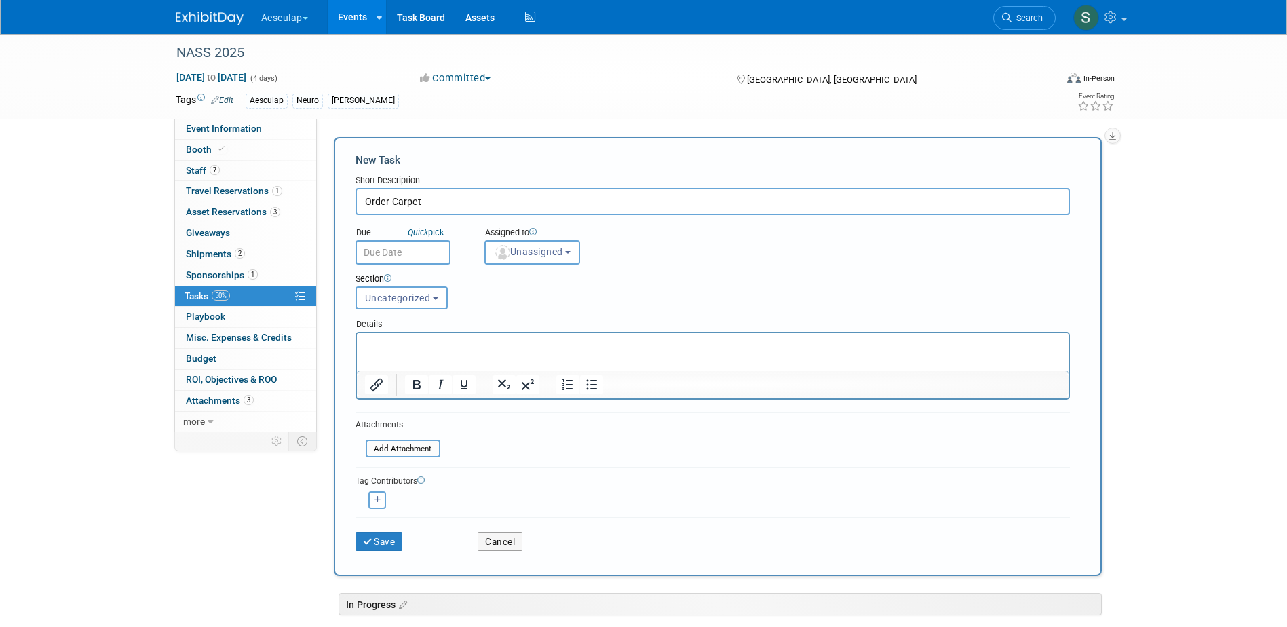
type input "Order Carpet"
click at [375, 529] on div "Save" at bounding box center [406, 537] width 123 height 28
click at [375, 533] on button "Save" at bounding box center [380, 541] width 48 height 19
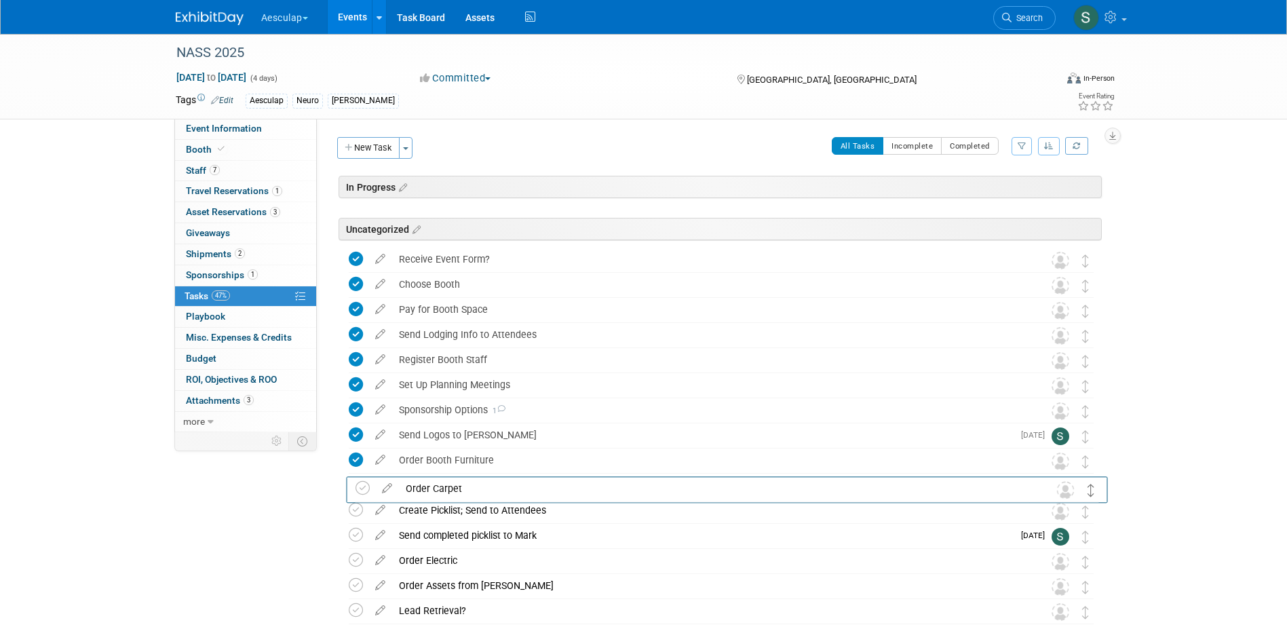
drag, startPoint x: 1085, startPoint y: 263, endPoint x: 1090, endPoint y: 493, distance: 230.1
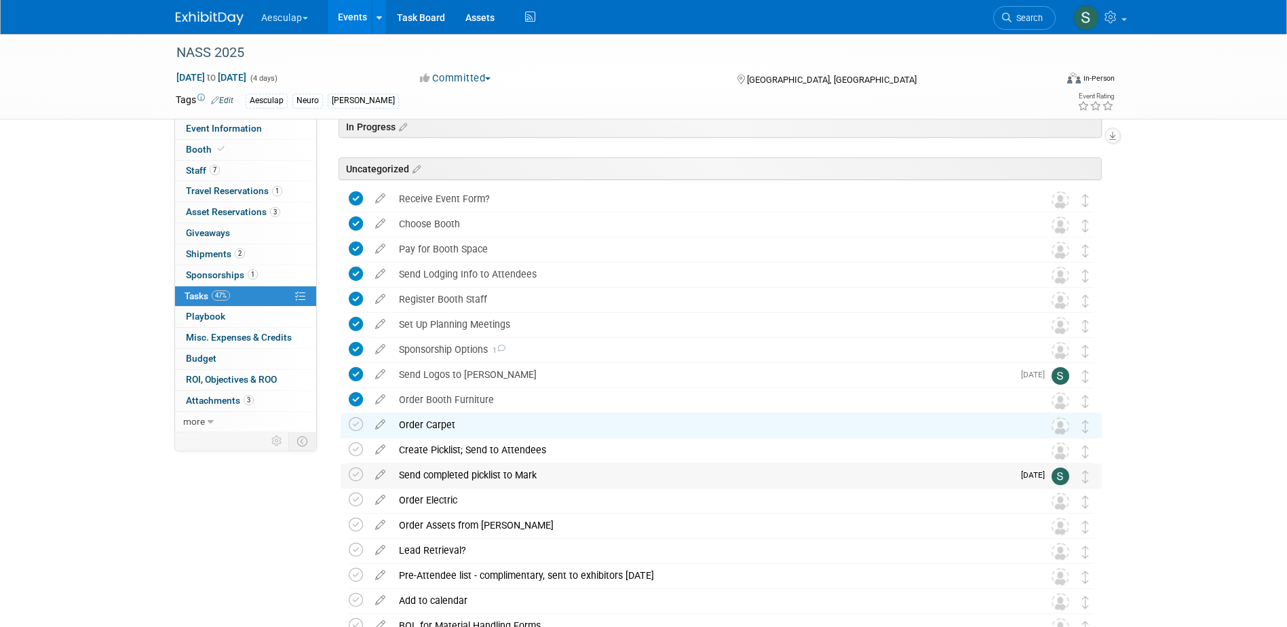
scroll to position [136, 0]
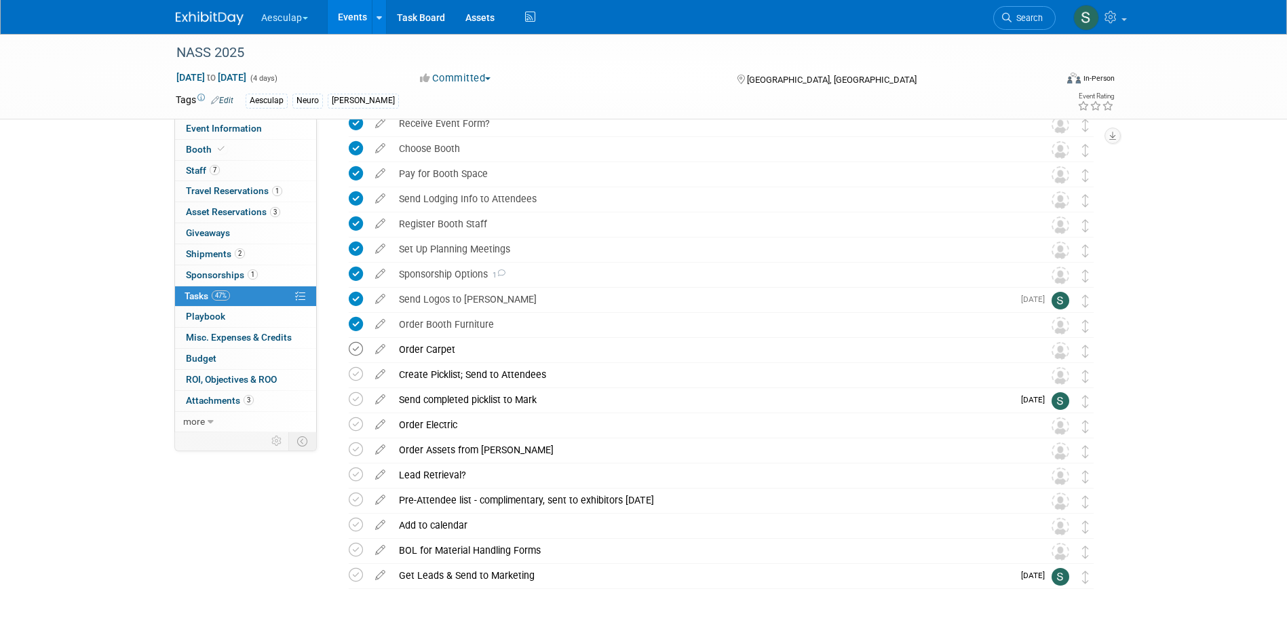
click at [359, 351] on icon at bounding box center [356, 349] width 14 height 14
click at [424, 356] on div "Order Carpet" at bounding box center [708, 349] width 632 height 23
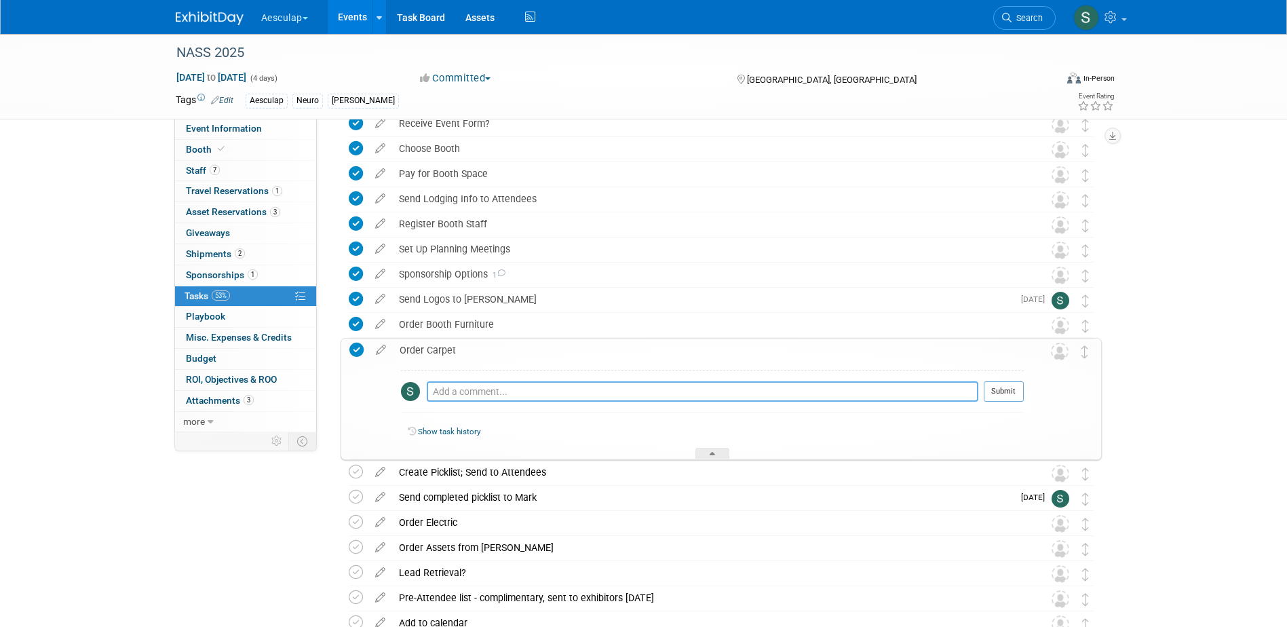
click at [464, 391] on textarea at bounding box center [703, 391] width 552 height 20
type textarea "A"
type textarea "Awaiting new invoice"
click at [1006, 390] on button "Submit" at bounding box center [1004, 391] width 40 height 20
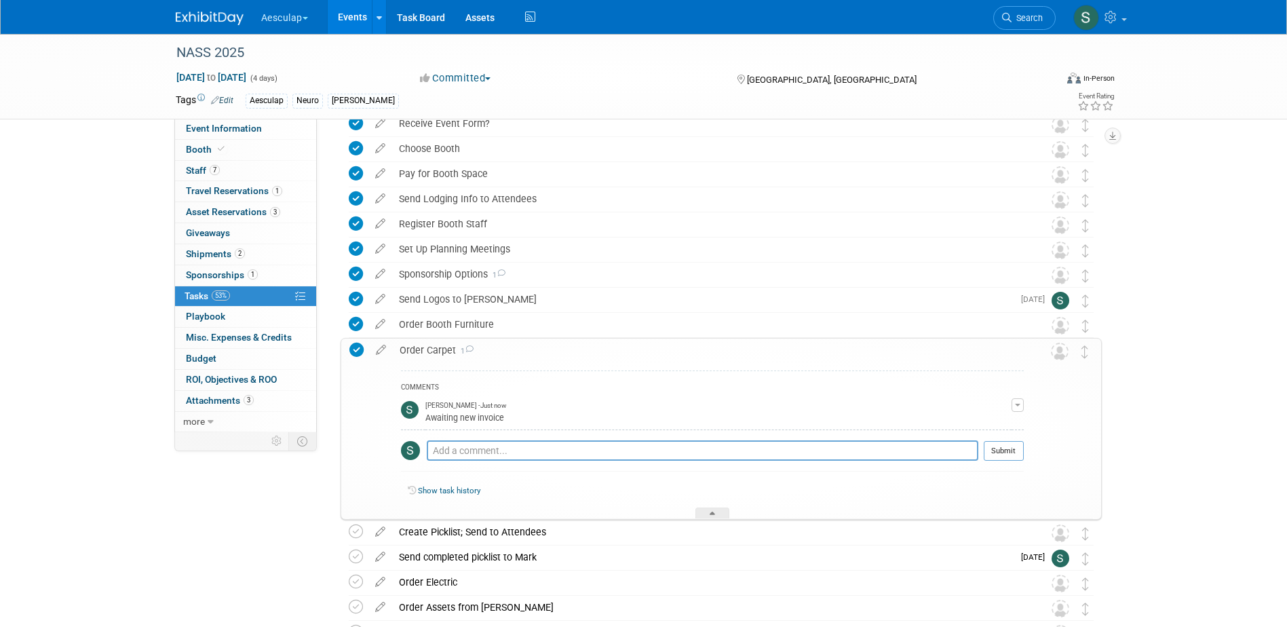
click at [432, 352] on div "Order Carpet 1" at bounding box center [708, 350] width 631 height 23
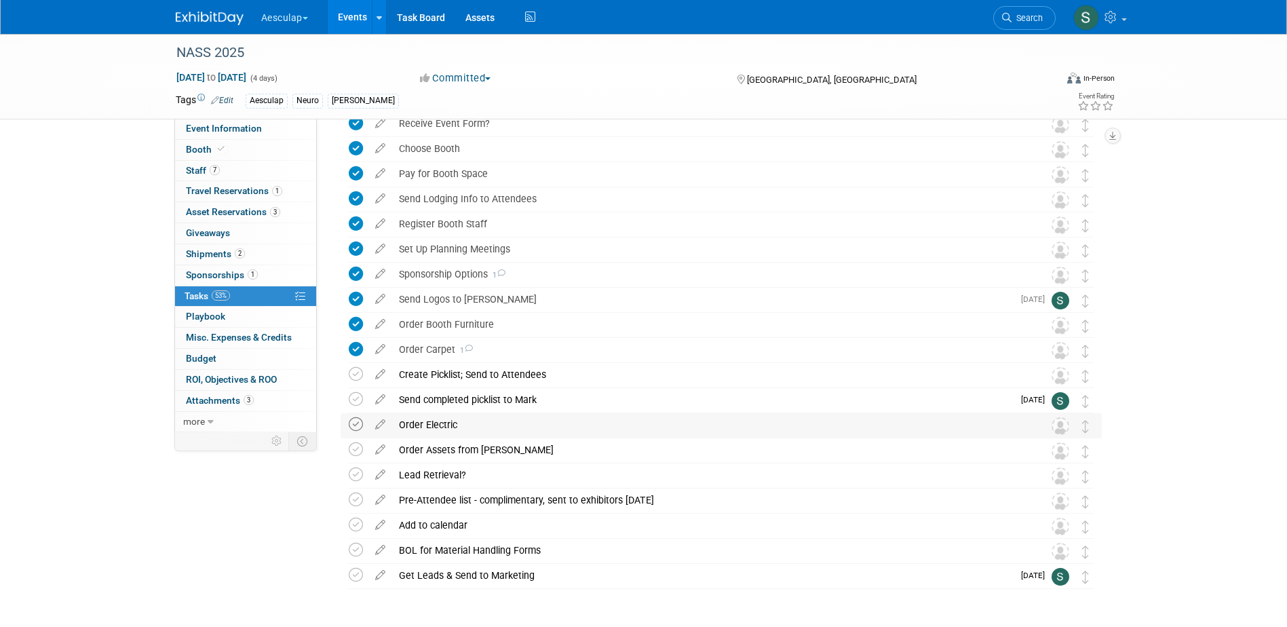
click at [356, 423] on icon at bounding box center [356, 424] width 14 height 14
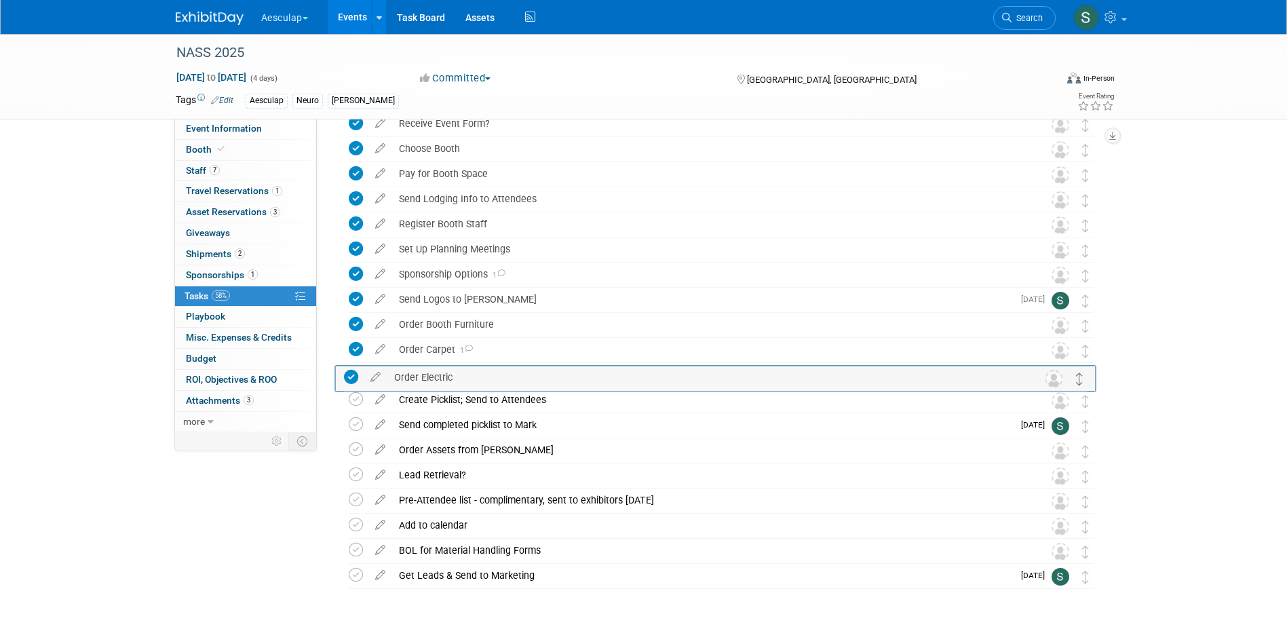
drag, startPoint x: 1083, startPoint y: 430, endPoint x: 1078, endPoint y: 382, distance: 48.5
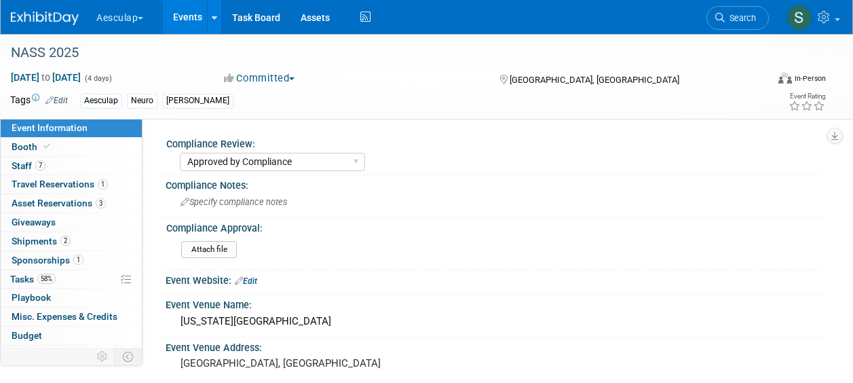
select select "Approved by Compliance"
select select "Neuro"
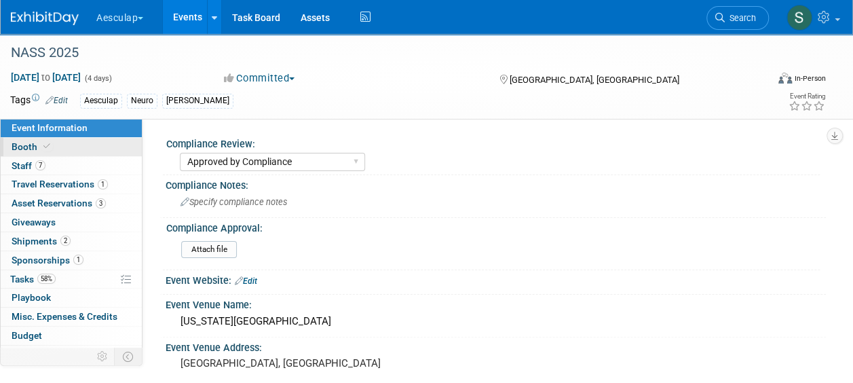
click at [20, 138] on link "Booth" at bounding box center [71, 147] width 141 height 18
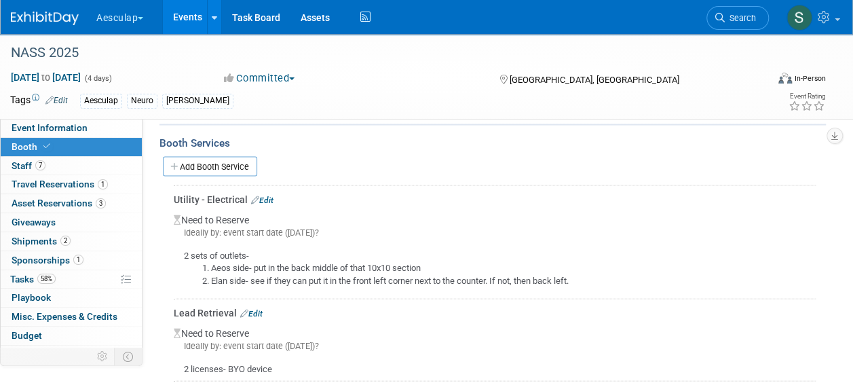
scroll to position [1274, 0]
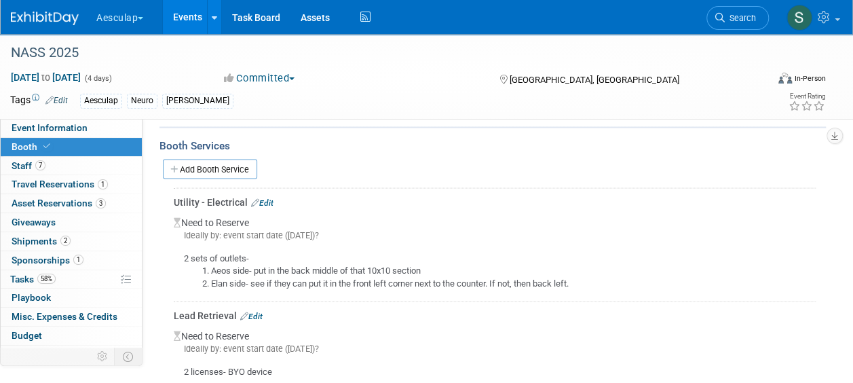
click at [261, 197] on link "Edit" at bounding box center [262, 202] width 22 height 10
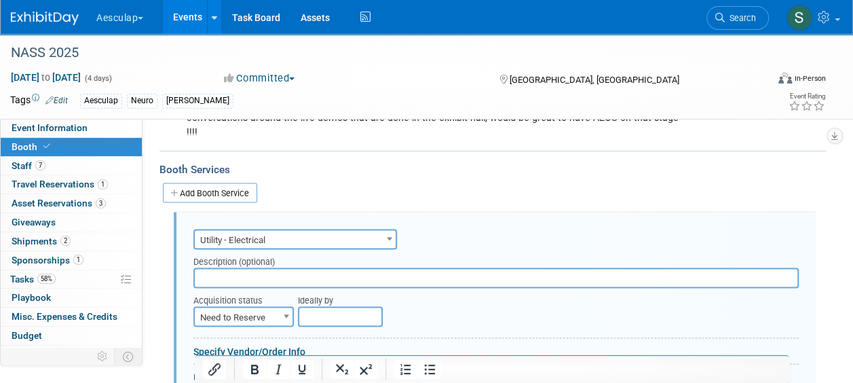
scroll to position [0, 0]
drag, startPoint x: 271, startPoint y: 259, endPoint x: 242, endPoint y: 261, distance: 29.9
drag, startPoint x: 242, startPoint y: 261, endPoint x: 586, endPoint y: 188, distance: 351.6
click at [586, 225] on div "Audio / Video Carpet / Flooring Catering / Food / Beverage Floral / Decorative …" at bounding box center [495, 237] width 605 height 24
click at [286, 307] on span at bounding box center [287, 316] width 14 height 18
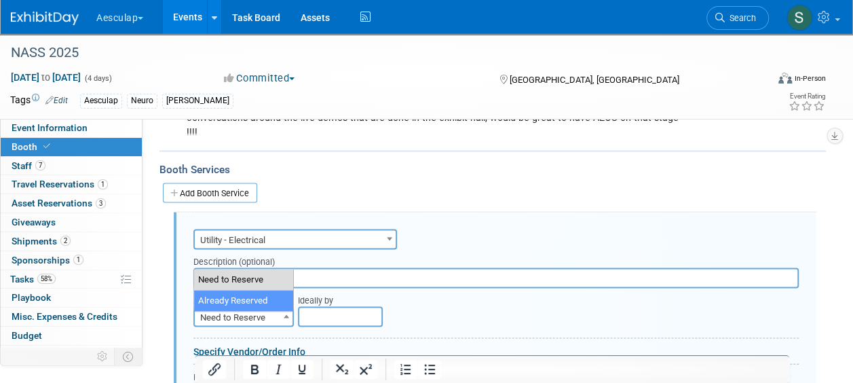
select select "2"
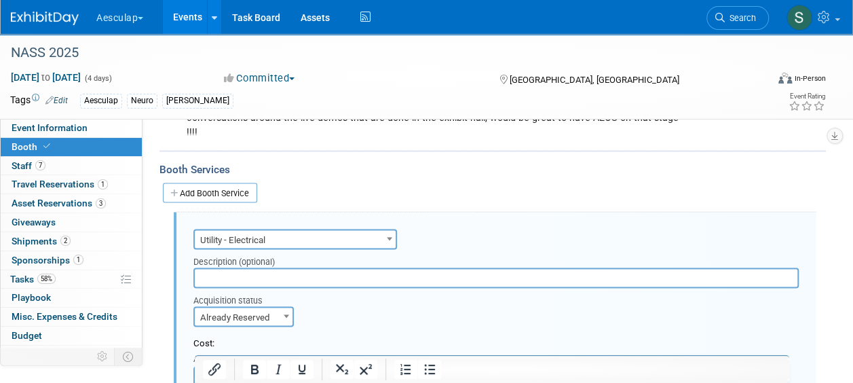
click at [229, 366] on input "$ 0.00" at bounding box center [235, 376] width 85 height 20
type input "$ 358.00"
click at [335, 371] on link "Specify Cost Center" at bounding box center [334, 376] width 71 height 10
click at [436, 366] on select "-- Not Specified -- AAG B2B: 102736100 AIS - Ortho AIS -Spine Atlantic Neuro [P…" at bounding box center [376, 376] width 154 height 20
select select "18966029"
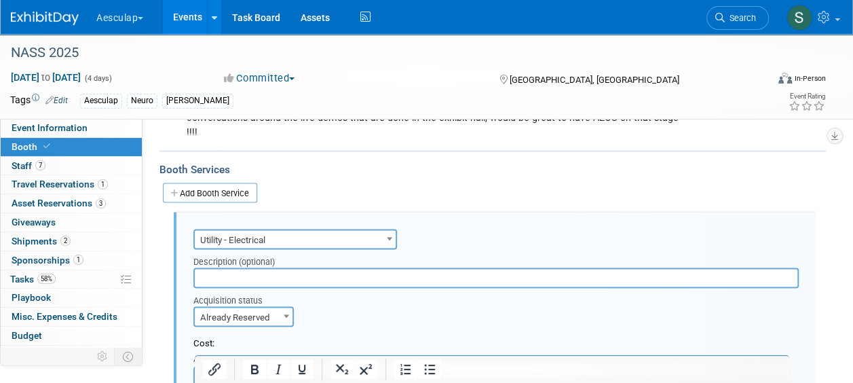
click at [299, 366] on select "-- Not Specified -- AAG B2B: 102736100 AIS - Ortho AIS -Spine Atlantic Neuro [P…" at bounding box center [376, 376] width 154 height 20
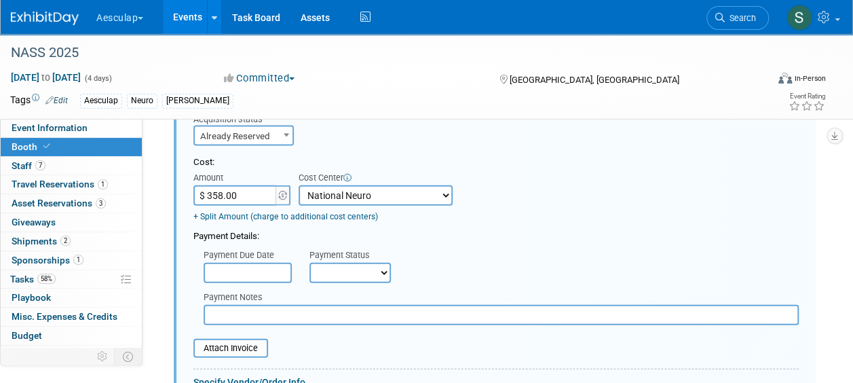
scroll to position [1428, 0]
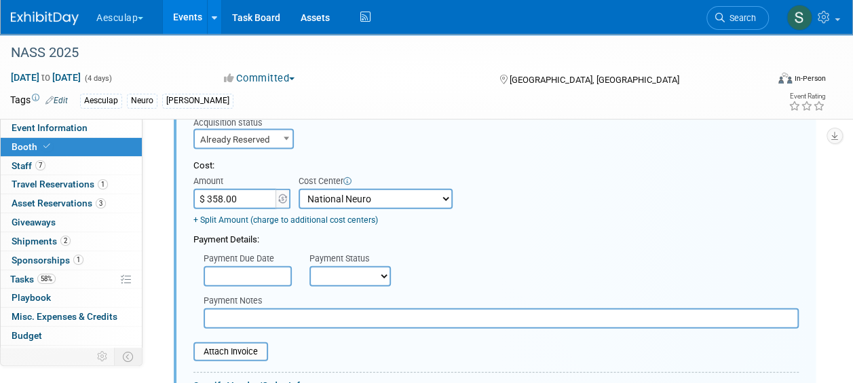
click at [351, 266] on select "Not Paid Yet Partially Paid Paid in Full" at bounding box center [349, 276] width 81 height 20
select select "1"
click at [309, 266] on select "Not Paid Yet Partially Paid Paid in Full" at bounding box center [349, 276] width 81 height 20
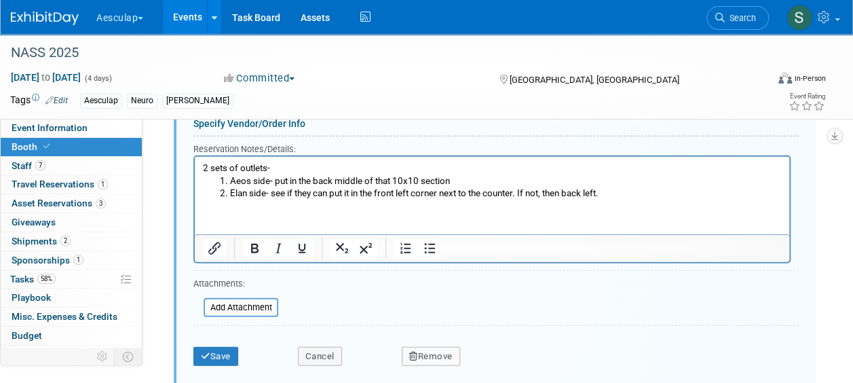
scroll to position [1693, 0]
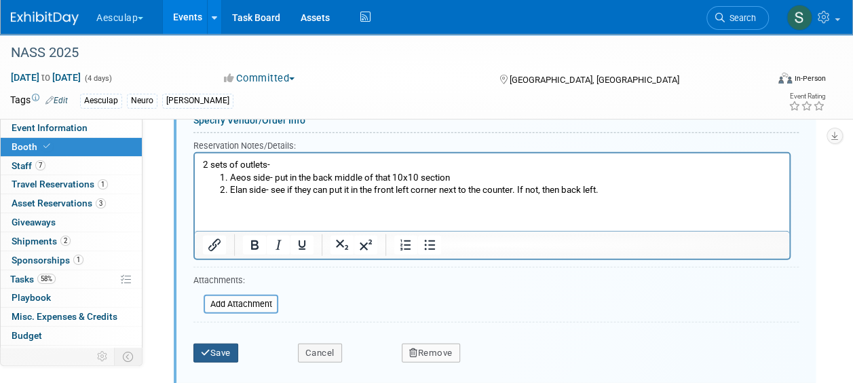
click at [225, 343] on button "Save" at bounding box center [215, 352] width 45 height 19
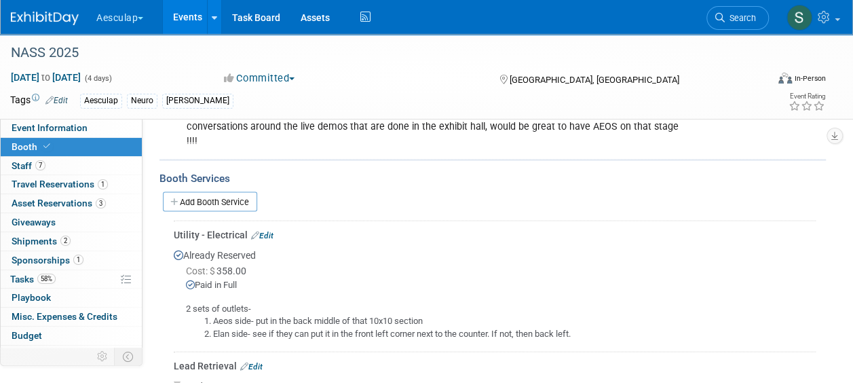
scroll to position [1236, 0]
